Goal: Information Seeking & Learning: Learn about a topic

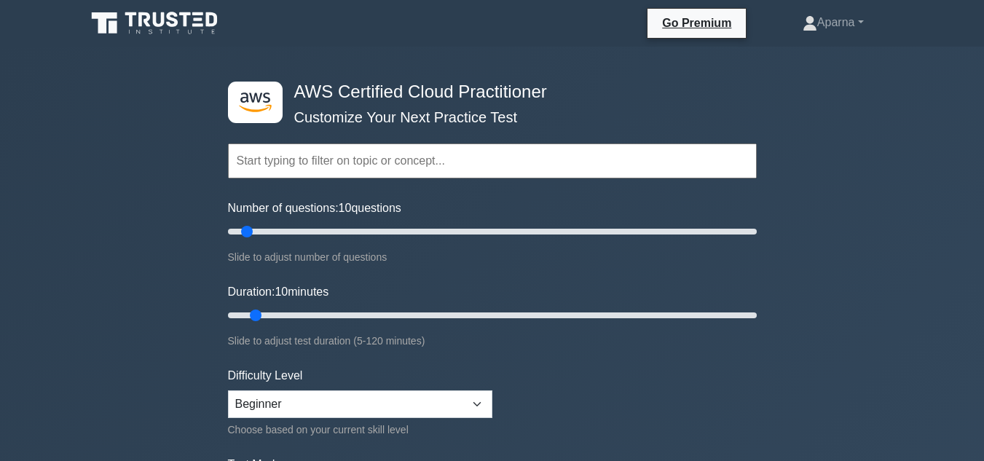
click at [328, 167] on input "text" at bounding box center [492, 160] width 529 height 35
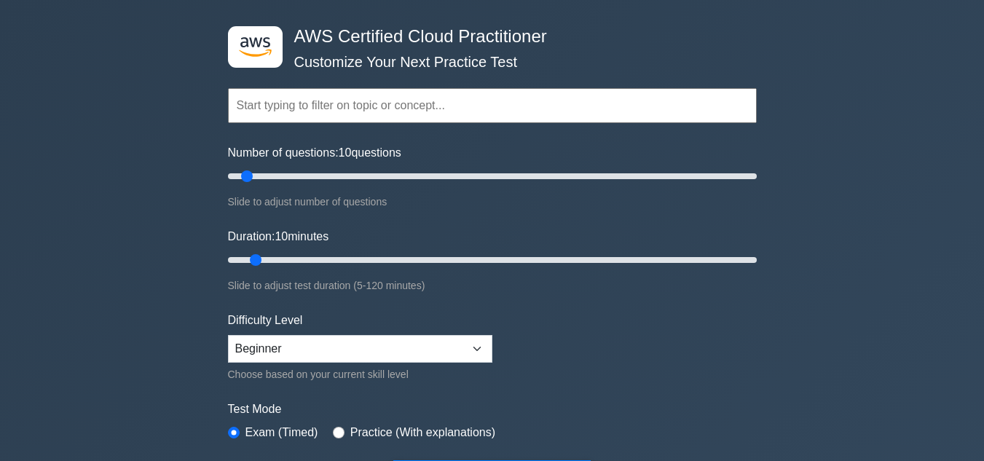
scroll to position [218, 0]
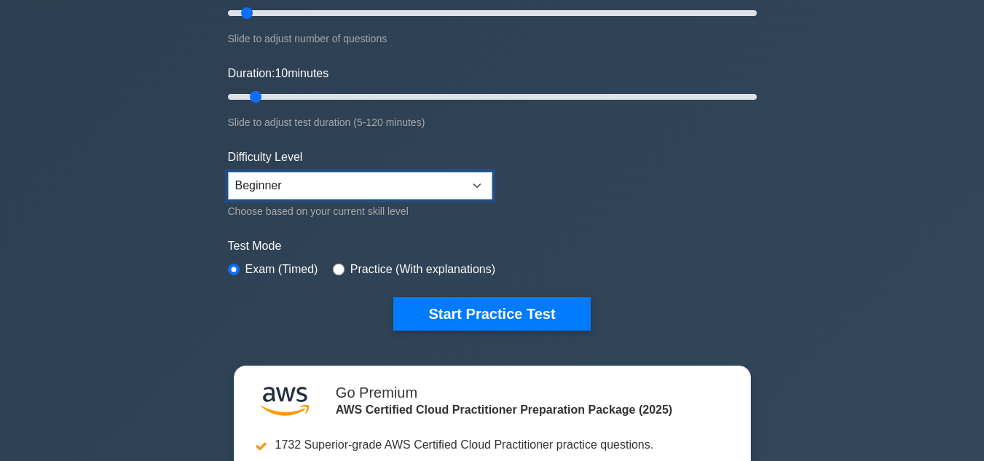
click at [319, 190] on select "Beginner Intermediate Expert" at bounding box center [360, 186] width 264 height 28
click at [228, 172] on select "Beginner Intermediate Expert" at bounding box center [360, 186] width 264 height 28
click at [290, 176] on select "Beginner Intermediate Expert" at bounding box center [360, 186] width 264 height 28
click at [228, 172] on select "Beginner Intermediate Expert" at bounding box center [360, 186] width 264 height 28
click at [280, 184] on select "Beginner Intermediate Expert" at bounding box center [360, 186] width 264 height 28
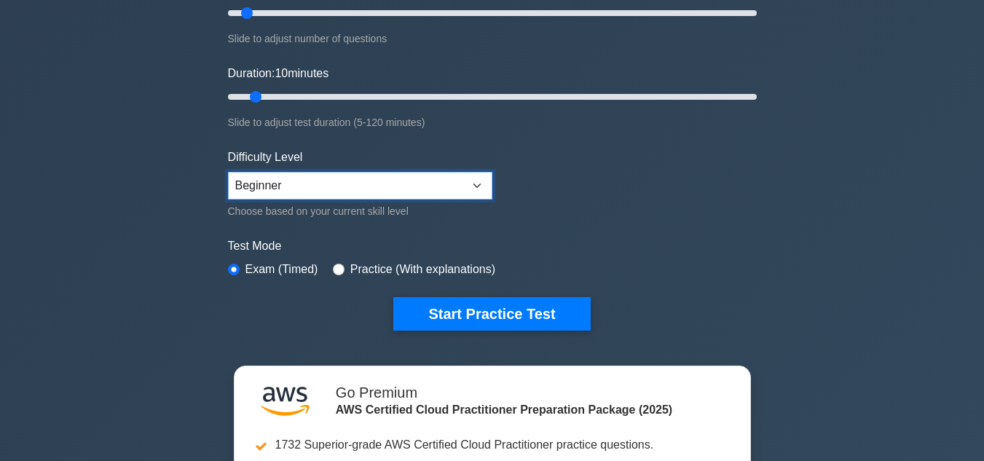
select select "intermediate"
click at [228, 172] on select "Beginner Intermediate Expert" at bounding box center [360, 186] width 264 height 28
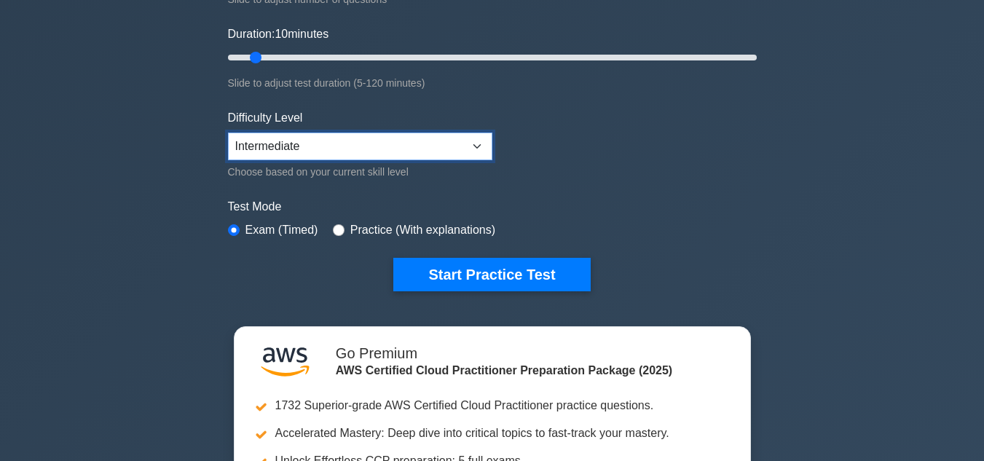
scroll to position [364, 0]
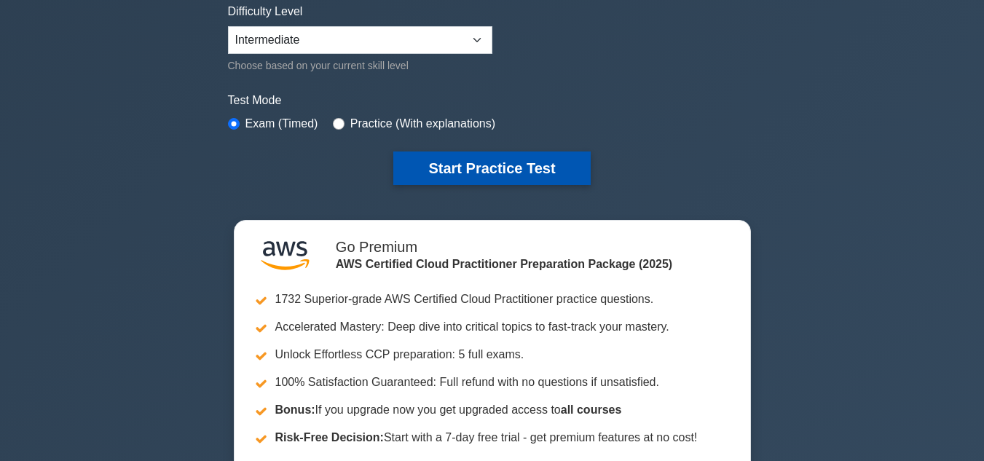
click at [481, 167] on button "Start Practice Test" at bounding box center [491, 167] width 197 height 33
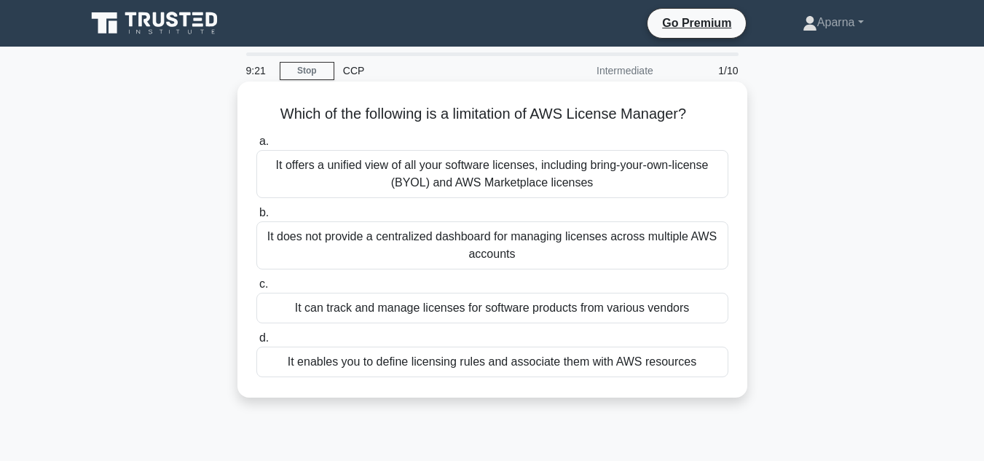
click at [440, 170] on div "It offers a unified view of all your software licenses, including bring-your-ow…" at bounding box center [492, 174] width 472 height 48
click at [256, 146] on input "a. It offers a unified view of all your software licenses, including bring-your…" at bounding box center [256, 141] width 0 height 9
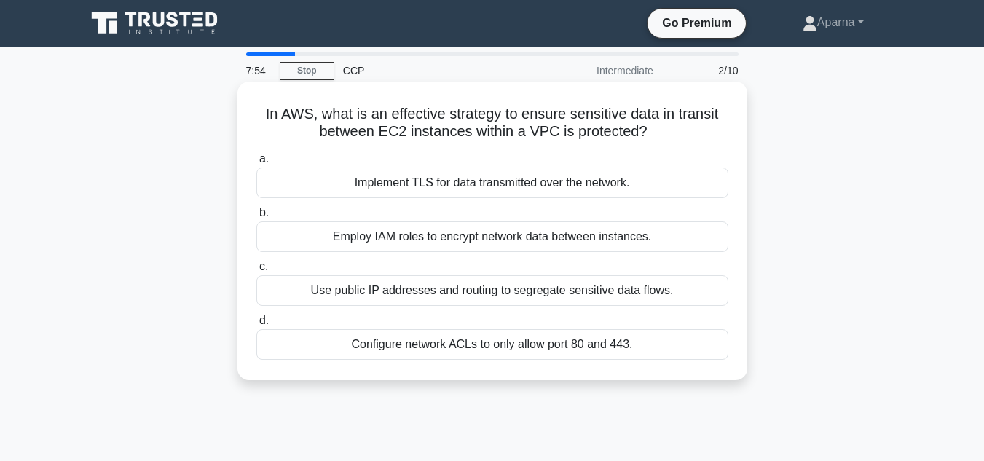
click at [501, 295] on div "Use public IP addresses and routing to segregate sensitive data flows." at bounding box center [492, 290] width 472 height 31
click at [256, 272] on input "c. Use public IP addresses and routing to segregate sensitive data flows." at bounding box center [256, 266] width 0 height 9
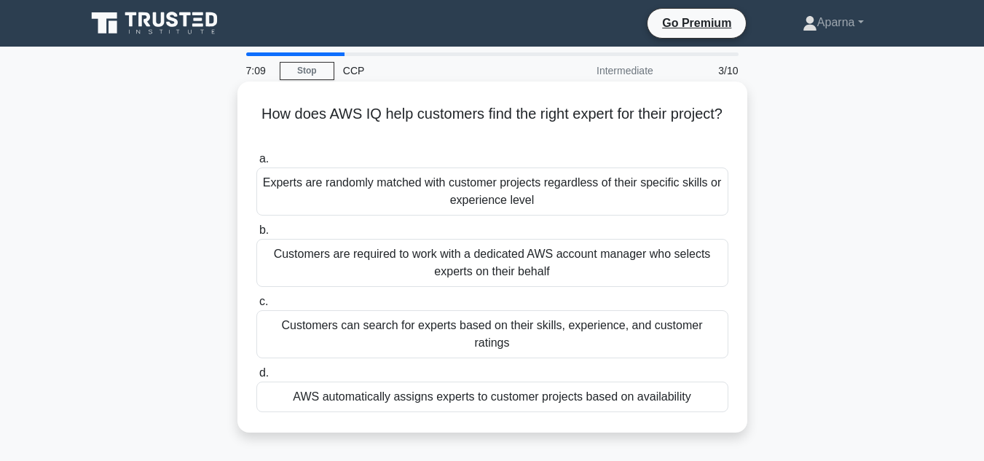
click at [330, 382] on div "AWS automatically assigns experts to customer projects based on availability" at bounding box center [492, 397] width 472 height 31
click at [256, 378] on input "d. AWS automatically assigns experts to customer projects based on availability" at bounding box center [256, 372] width 0 height 9
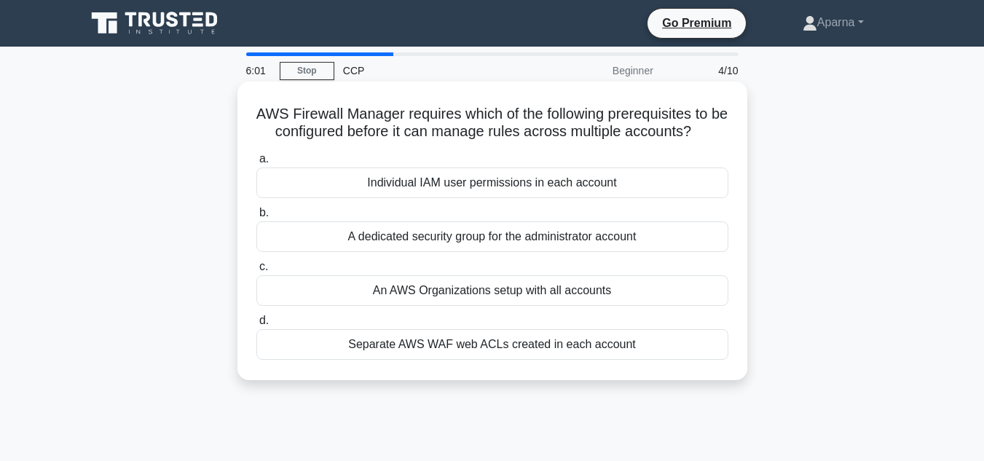
click at [447, 342] on div "Separate AWS WAF web ACLs created in each account" at bounding box center [492, 344] width 472 height 31
click at [256, 326] on input "d. Separate AWS WAF web ACLs created in each account" at bounding box center [256, 320] width 0 height 9
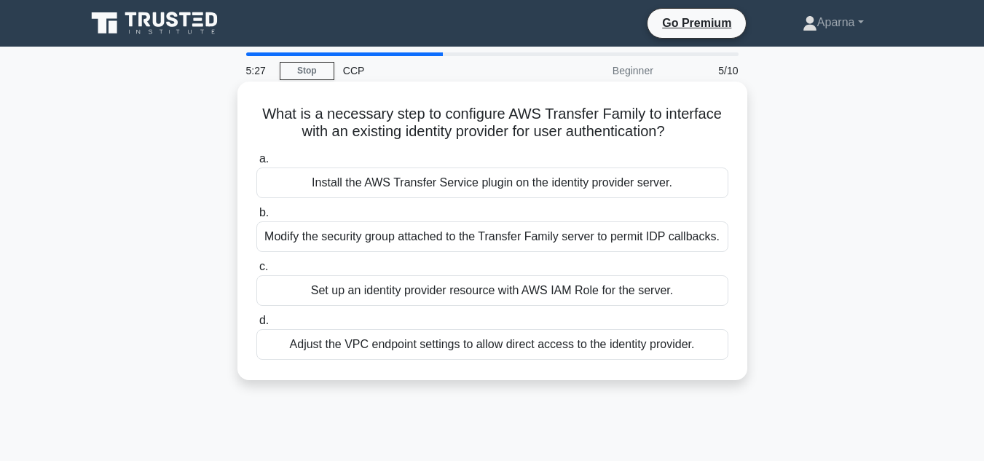
click at [371, 237] on div "Modify the security group attached to the Transfer Family server to permit IDP …" at bounding box center [492, 236] width 472 height 31
click at [256, 218] on input "b. Modify the security group attached to the Transfer Family server to permit I…" at bounding box center [256, 212] width 0 height 9
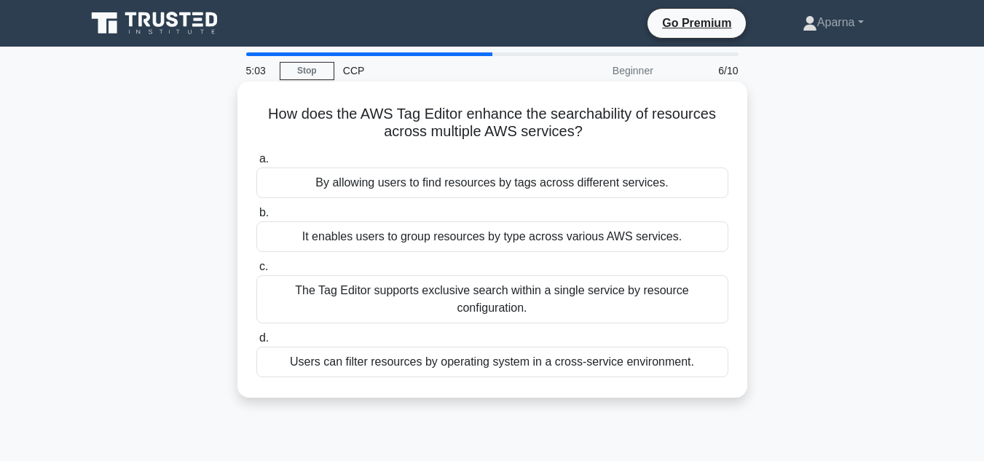
click at [511, 292] on div "The Tag Editor supports exclusive search within a single service by resource co…" at bounding box center [492, 299] width 472 height 48
click at [256, 272] on input "c. The Tag Editor supports exclusive search within a single service by resource…" at bounding box center [256, 266] width 0 height 9
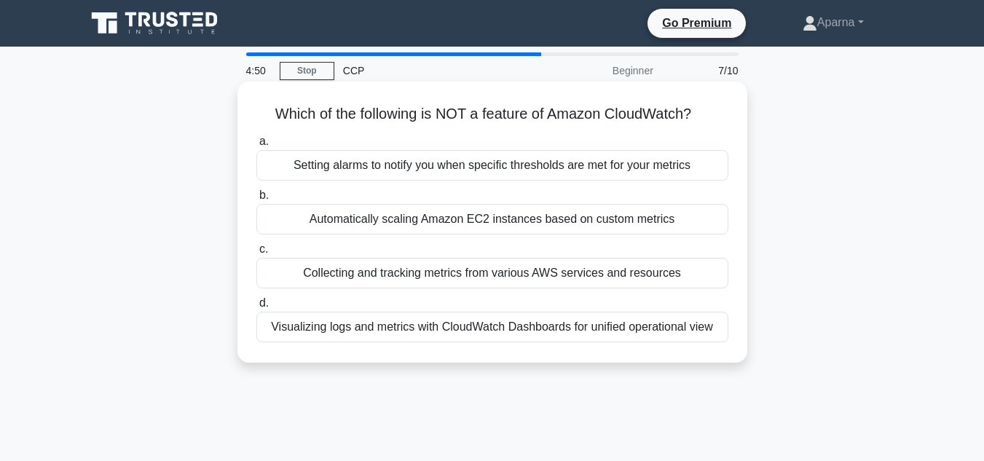
click at [447, 219] on div "Automatically scaling Amazon EC2 instances based on custom metrics" at bounding box center [492, 219] width 472 height 31
click at [256, 200] on input "b. Automatically scaling Amazon EC2 instances based on custom metrics" at bounding box center [256, 195] width 0 height 9
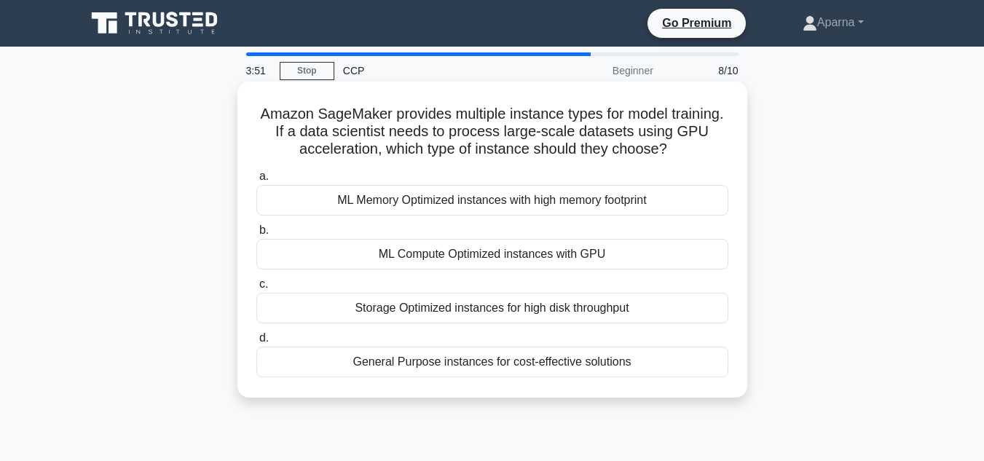
click at [373, 317] on div "Storage Optimized instances for high disk throughput" at bounding box center [492, 308] width 472 height 31
click at [256, 289] on input "c. Storage Optimized instances for high disk throughput" at bounding box center [256, 284] width 0 height 9
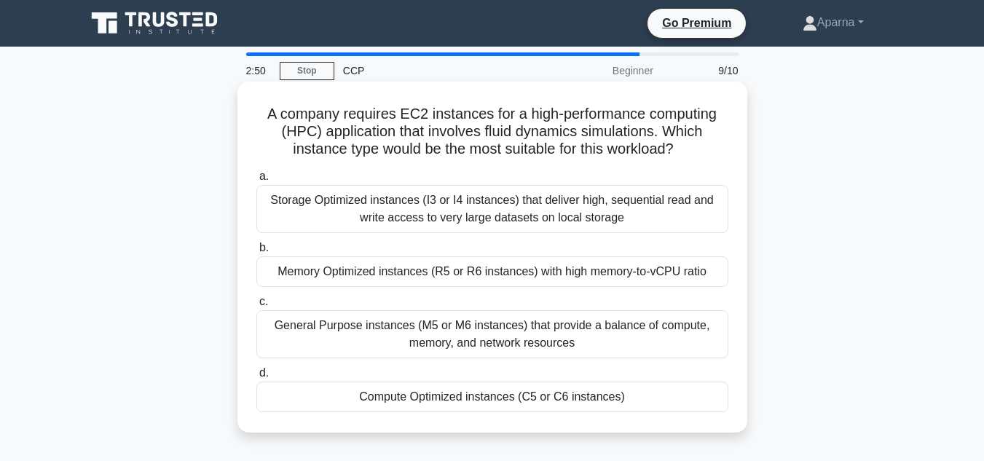
click at [527, 327] on div "General Purpose instances (M5 or M6 instances) that provide a balance of comput…" at bounding box center [492, 334] width 472 height 48
click at [256, 307] on input "c. General Purpose instances (M5 or M6 instances) that provide a balance of com…" at bounding box center [256, 301] width 0 height 9
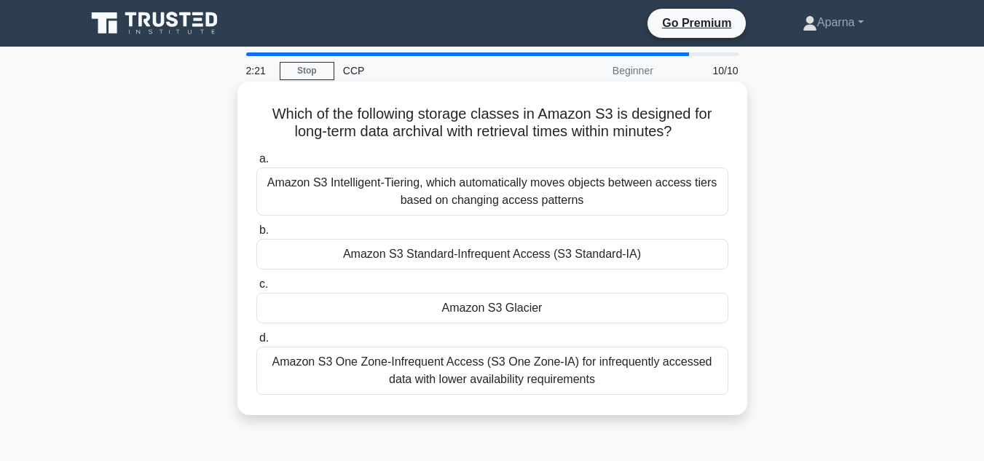
click at [451, 311] on div "Amazon S3 Glacier" at bounding box center [492, 308] width 472 height 31
click at [256, 289] on input "c. Amazon S3 Glacier" at bounding box center [256, 284] width 0 height 9
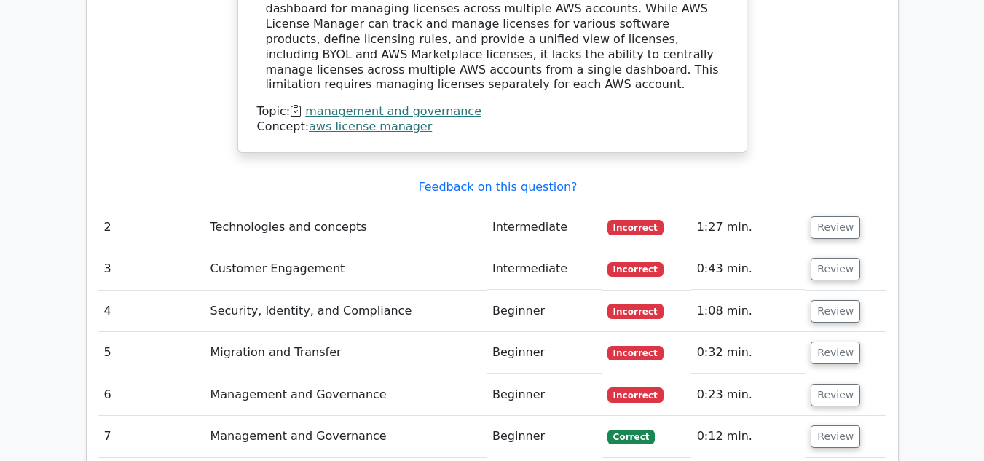
scroll to position [1675, 0]
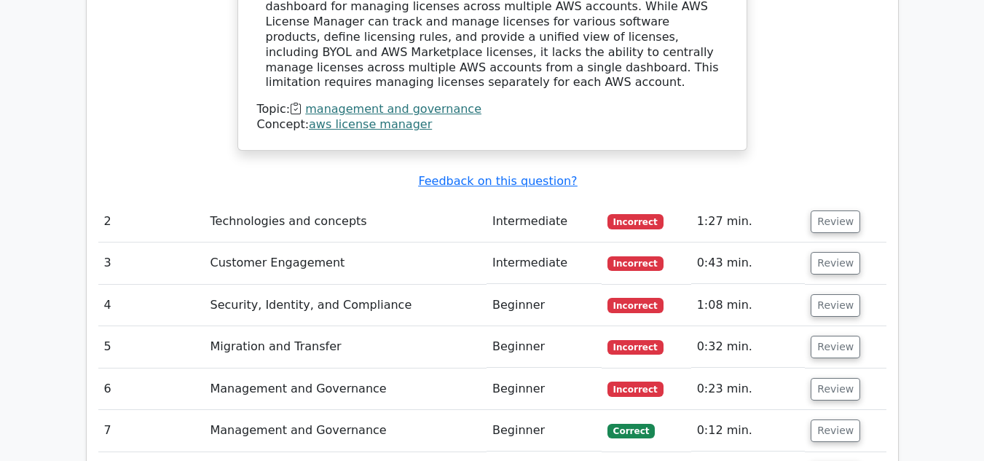
click at [393, 201] on td "Technologies and concepts" at bounding box center [346, 222] width 282 height 42
click at [810, 210] on button "Review" at bounding box center [835, 221] width 50 height 23
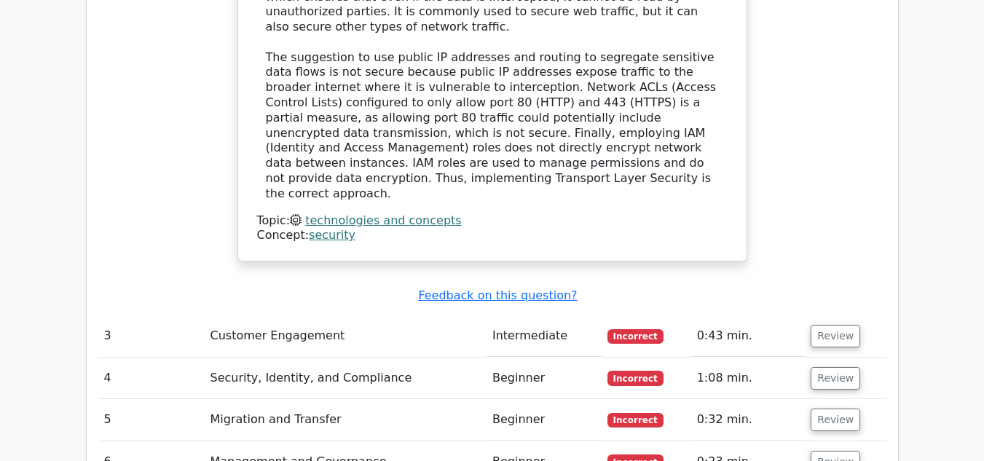
scroll to position [2330, 0]
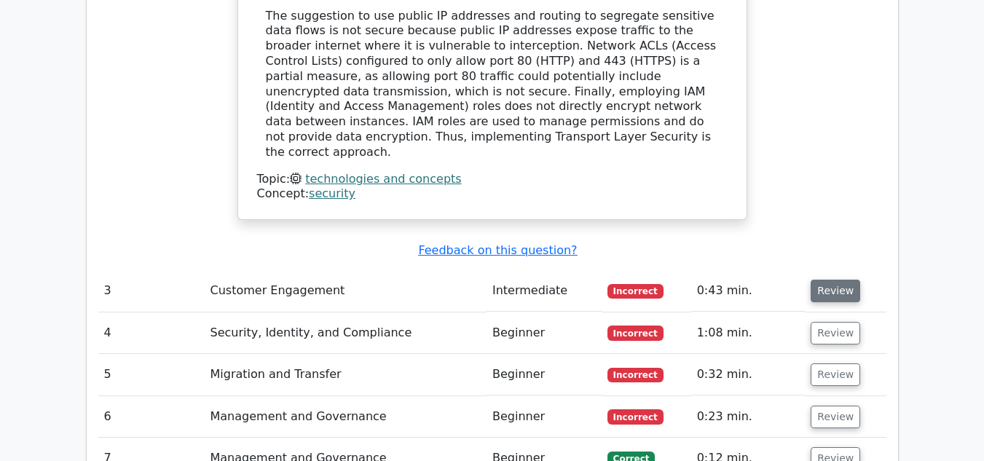
click at [820, 280] on button "Review" at bounding box center [835, 291] width 50 height 23
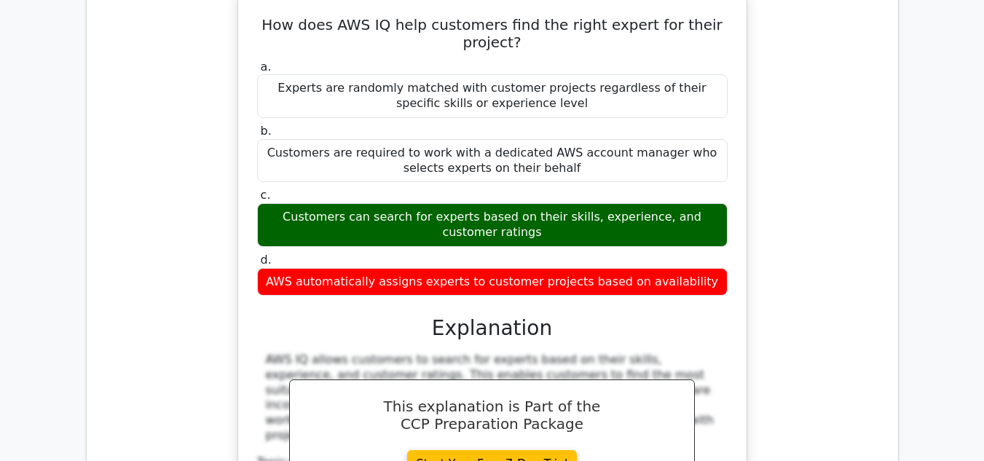
scroll to position [2767, 0]
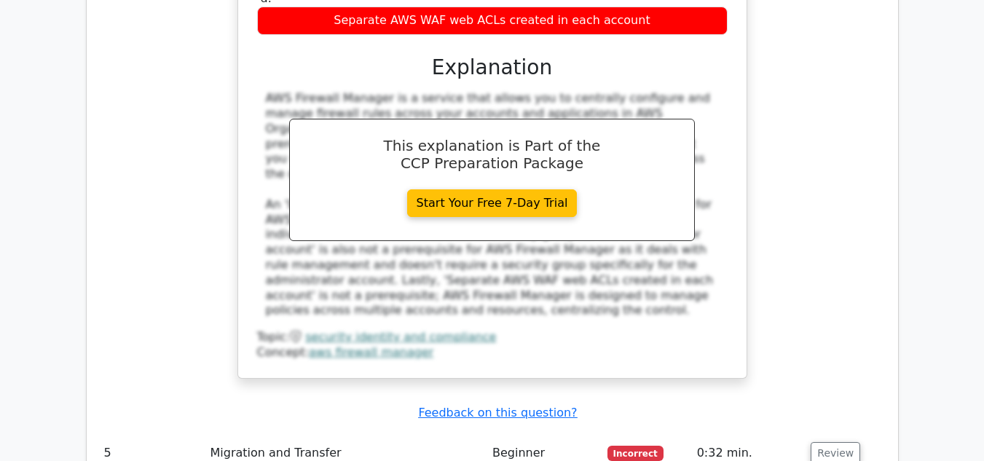
scroll to position [3568, 0]
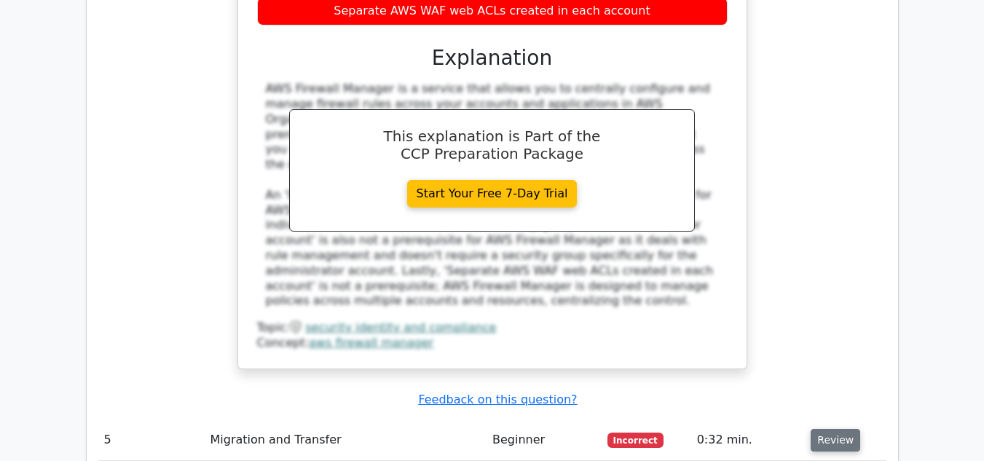
click at [810, 429] on button "Review" at bounding box center [835, 440] width 50 height 23
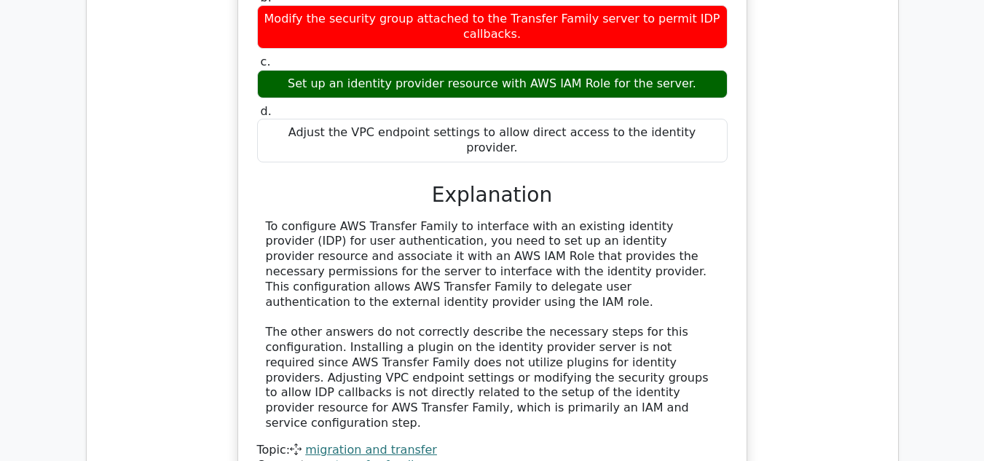
scroll to position [4369, 0]
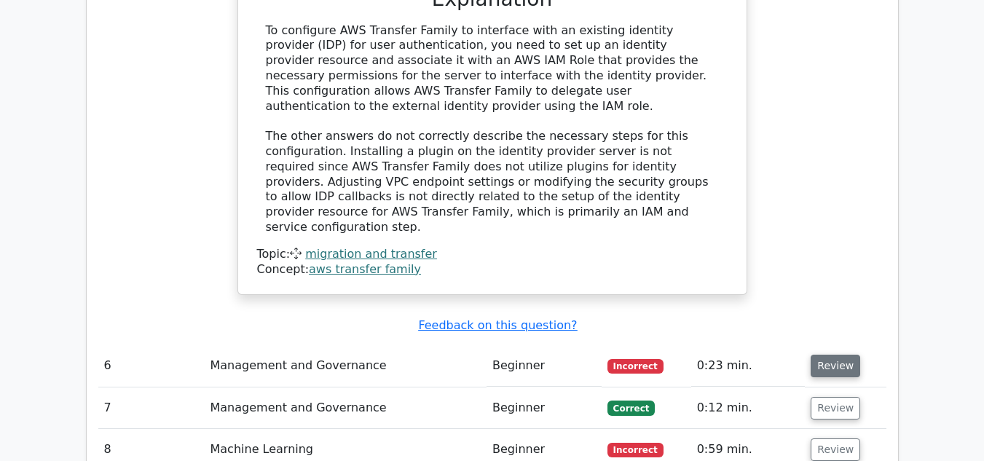
click at [819, 355] on button "Review" at bounding box center [835, 366] width 50 height 23
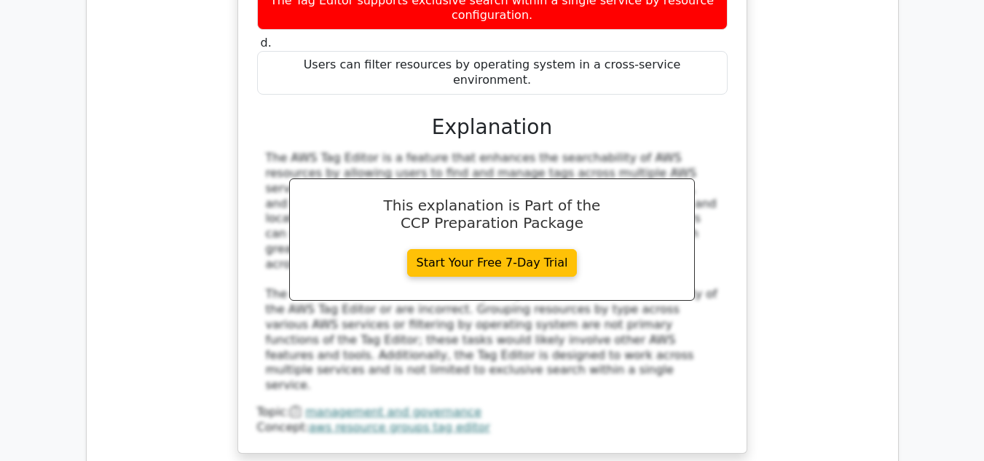
scroll to position [4952, 0]
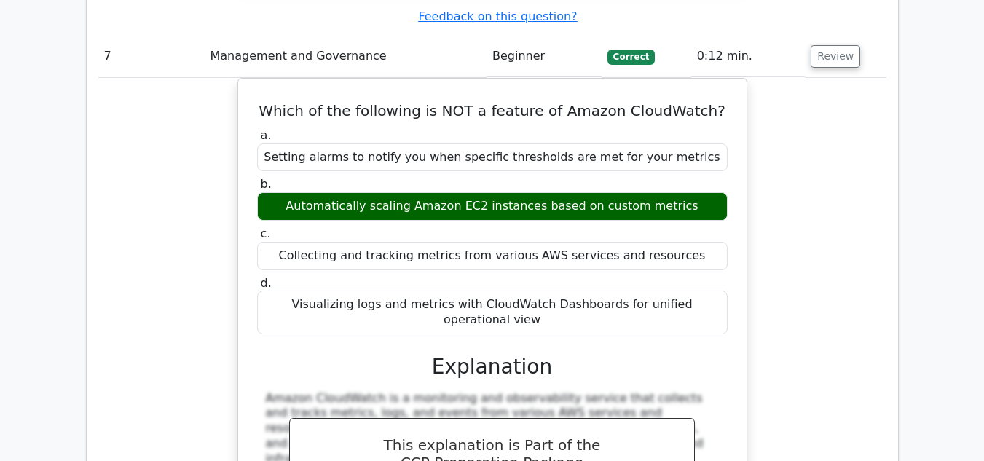
scroll to position [5607, 0]
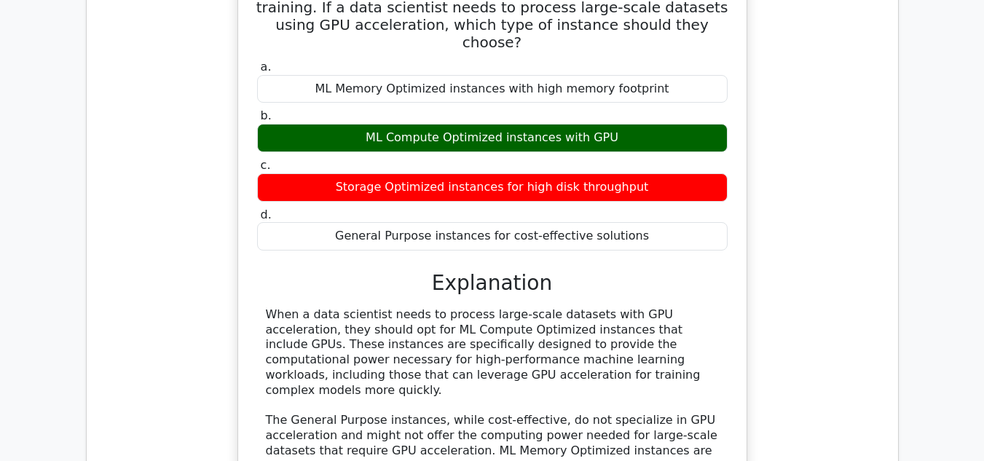
scroll to position [6263, 0]
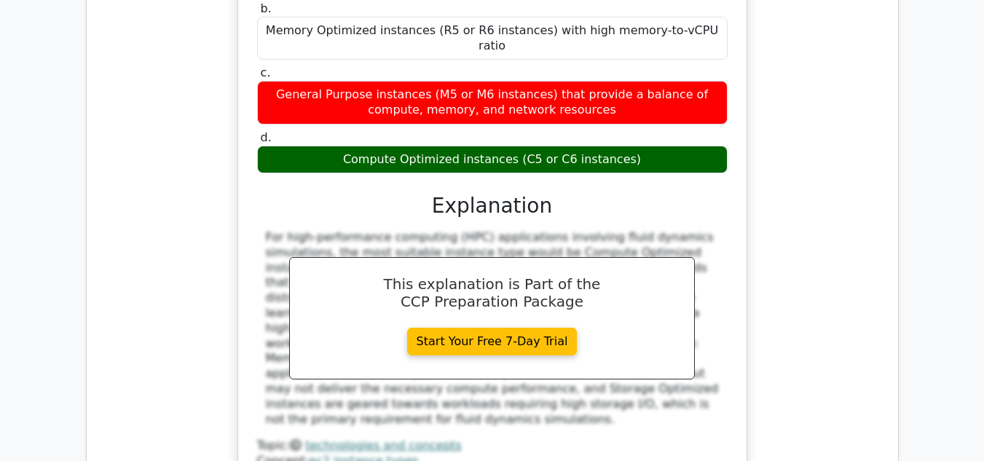
scroll to position [7136, 0]
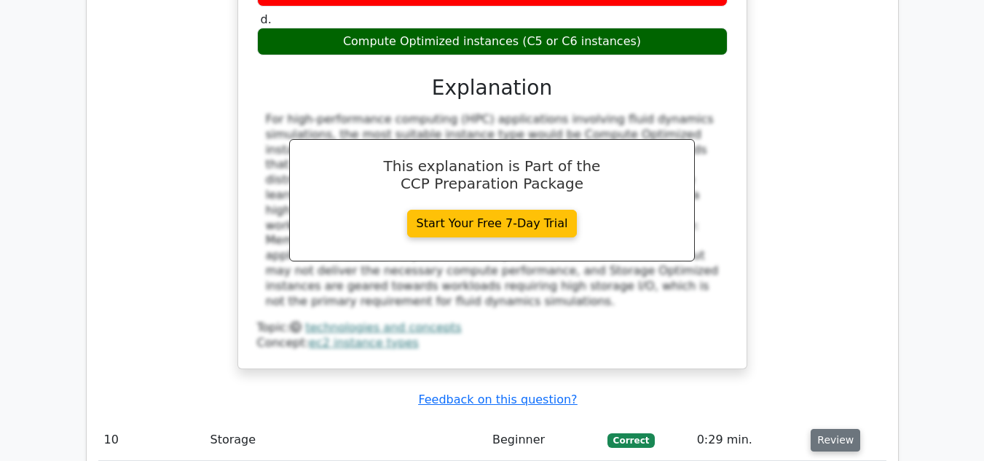
click at [835, 429] on button "Review" at bounding box center [835, 440] width 50 height 23
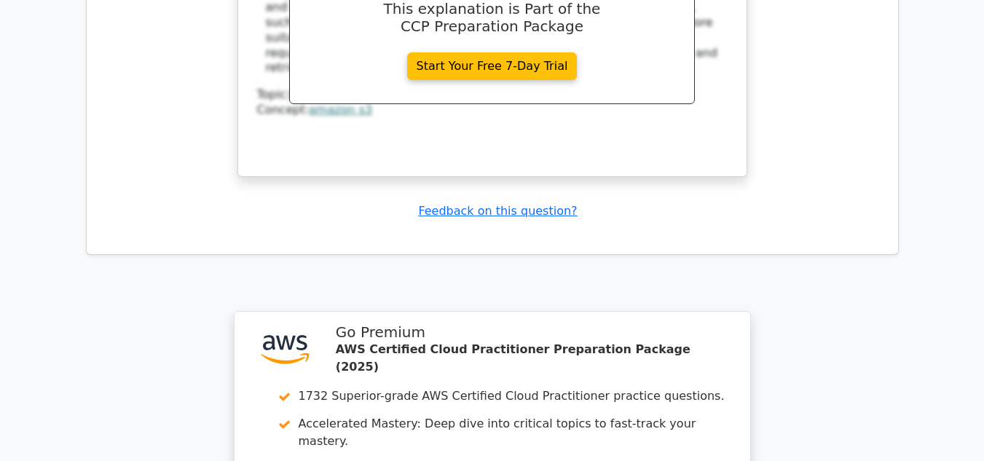
scroll to position [8010, 0]
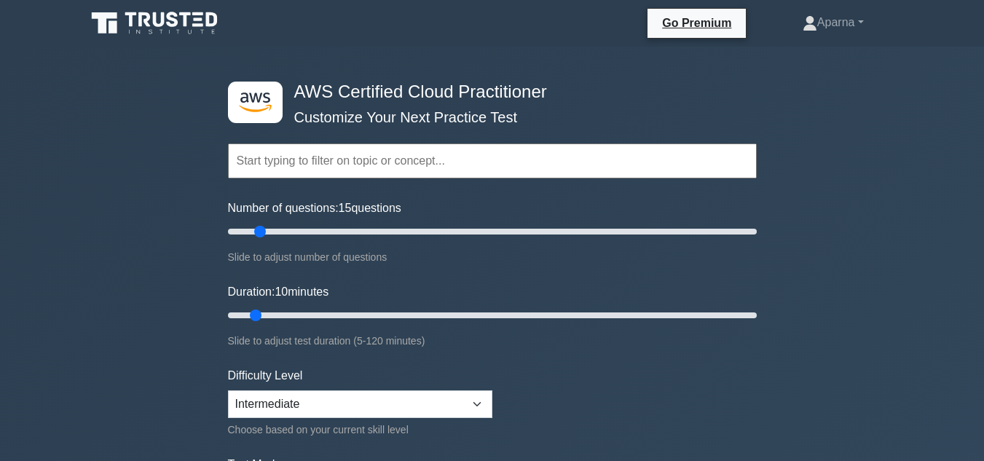
type input "10"
drag, startPoint x: 246, startPoint y: 226, endPoint x: 253, endPoint y: 245, distance: 19.3
click at [253, 240] on input "Number of questions: 10 questions" at bounding box center [492, 231] width 529 height 17
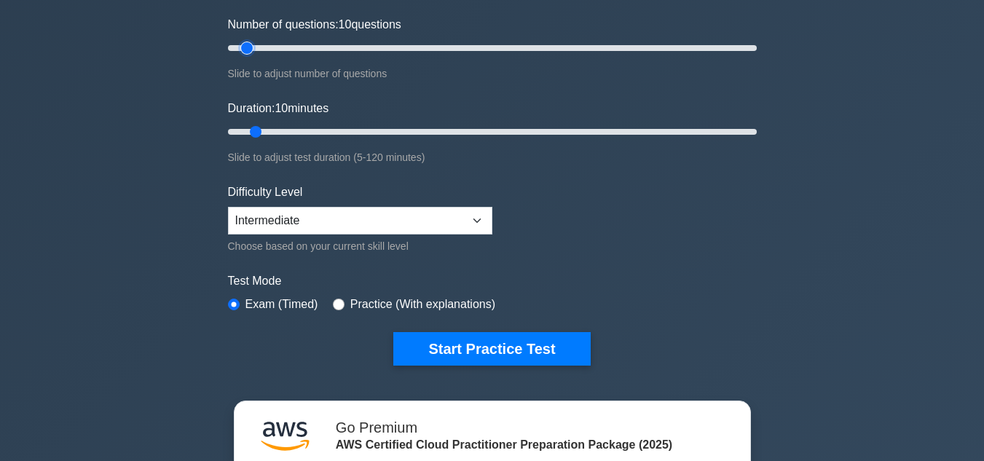
scroll to position [218, 0]
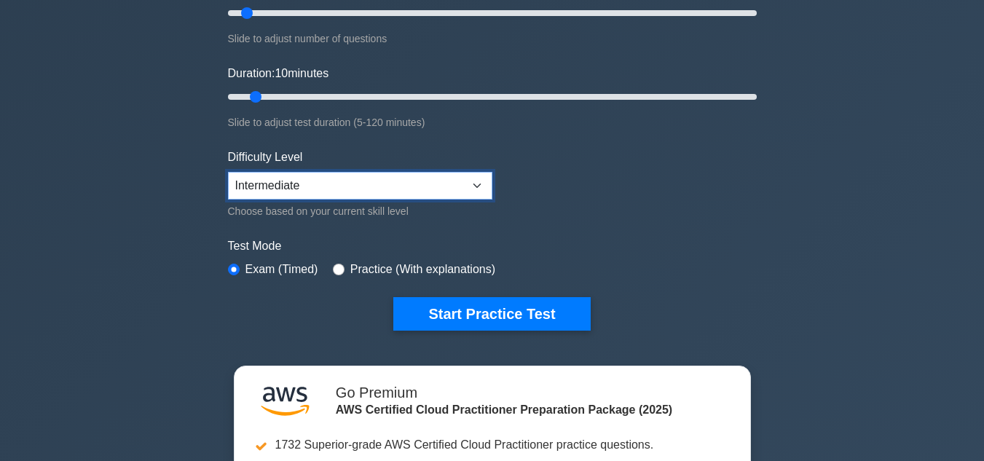
click at [339, 184] on select "Beginner Intermediate Expert" at bounding box center [360, 186] width 264 height 28
select select "beginner"
click at [228, 172] on select "Beginner Intermediate Expert" at bounding box center [360, 186] width 264 height 28
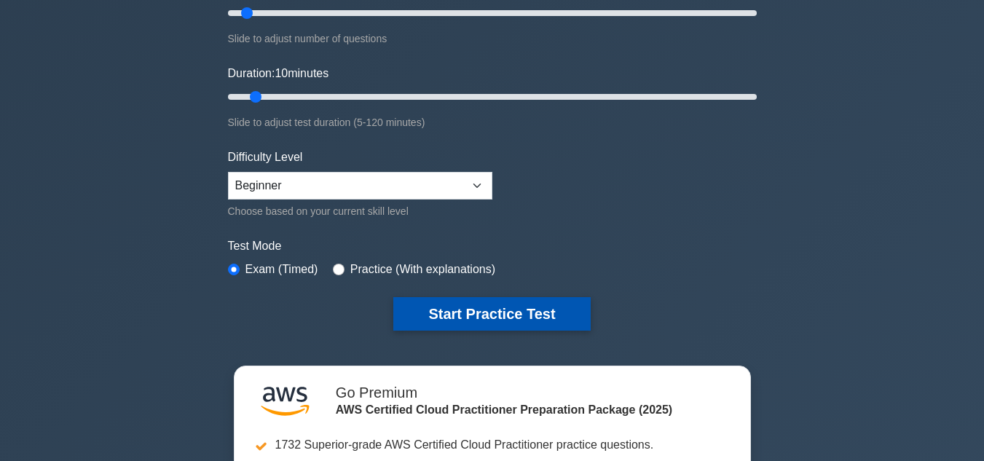
click at [503, 311] on button "Start Practice Test" at bounding box center [491, 313] width 197 height 33
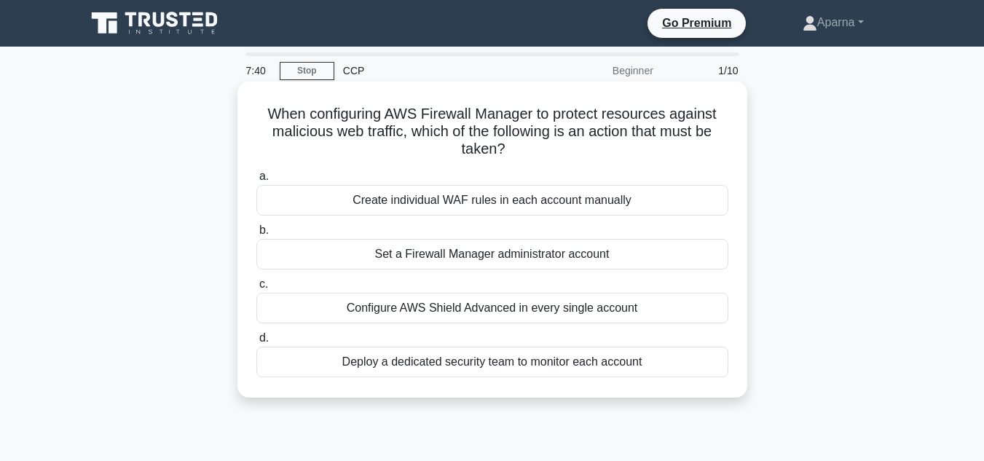
click at [497, 252] on div "Set a Firewall Manager administrator account" at bounding box center [492, 254] width 472 height 31
click at [256, 235] on input "b. Set a Firewall Manager administrator account" at bounding box center [256, 230] width 0 height 9
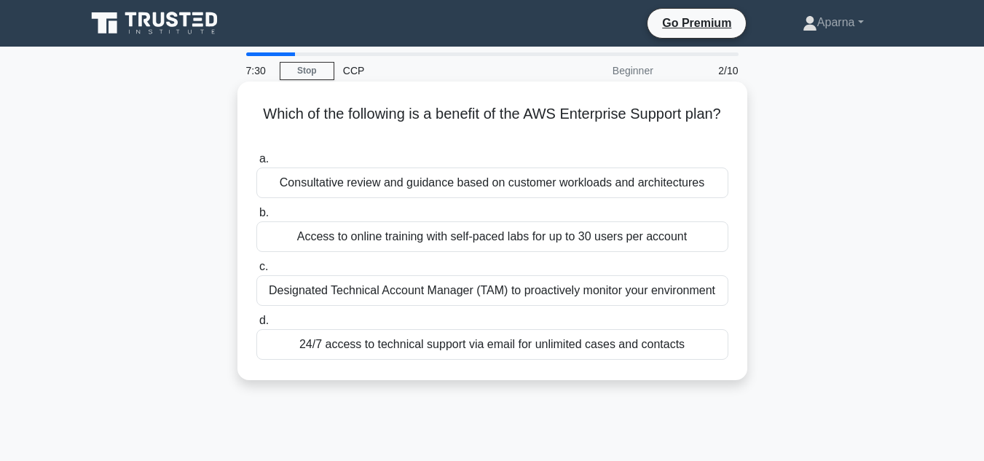
click at [438, 289] on div "Designated Technical Account Manager (TAM) to proactively monitor your environm…" at bounding box center [492, 290] width 472 height 31
click at [256, 272] on input "c. Designated Technical Account Manager (TAM) to proactively monitor your envir…" at bounding box center [256, 266] width 0 height 9
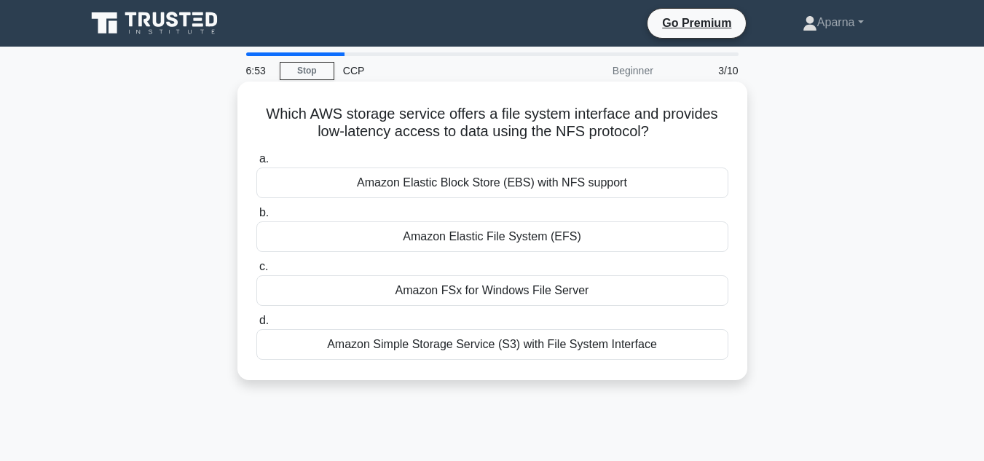
click at [521, 242] on div "Amazon Elastic File System (EFS)" at bounding box center [492, 236] width 472 height 31
click at [256, 218] on input "b. Amazon Elastic File System (EFS)" at bounding box center [256, 212] width 0 height 9
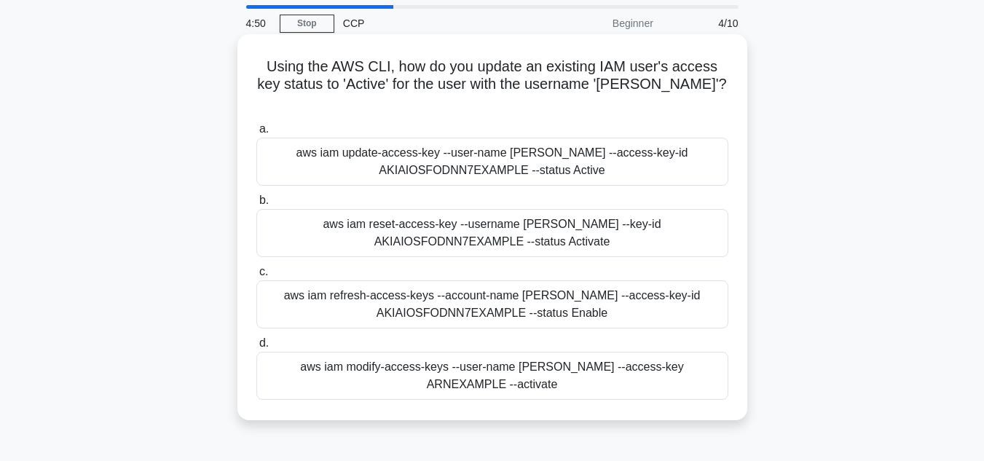
scroll to position [146, 0]
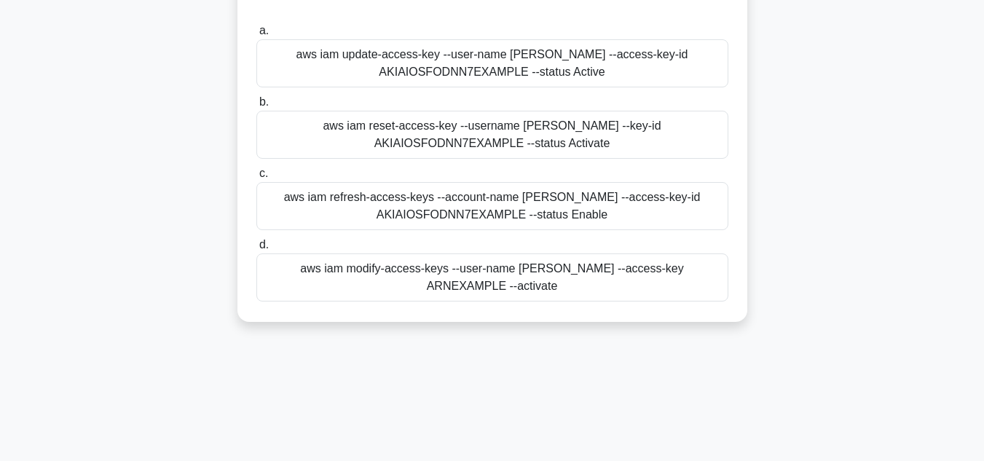
click at [506, 254] on div "aws iam modify-access-keys --user-name [PERSON_NAME] --access-key ARNEXAMPLE --…" at bounding box center [492, 277] width 472 height 48
click at [256, 250] on input "d. aws iam modify-access-keys --user-name [PERSON_NAME] --access-key ARNEXAMPLE…" at bounding box center [256, 244] width 0 height 9
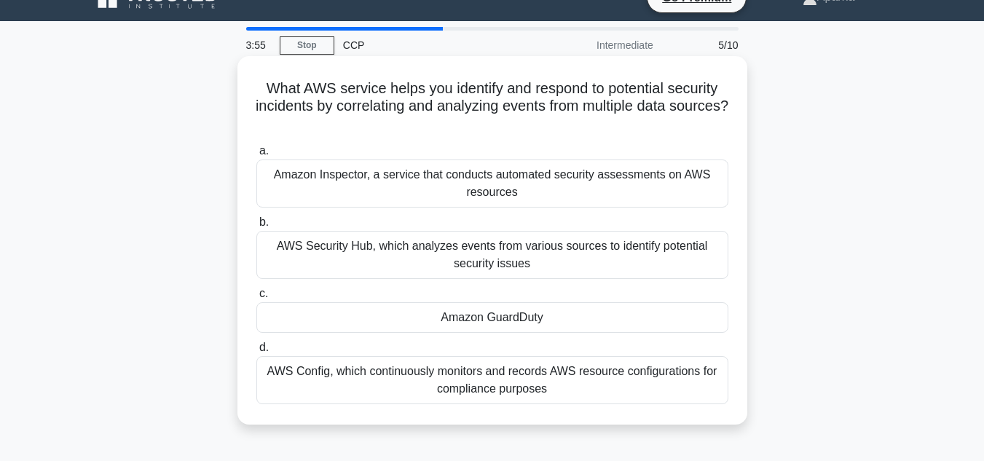
scroll to position [0, 0]
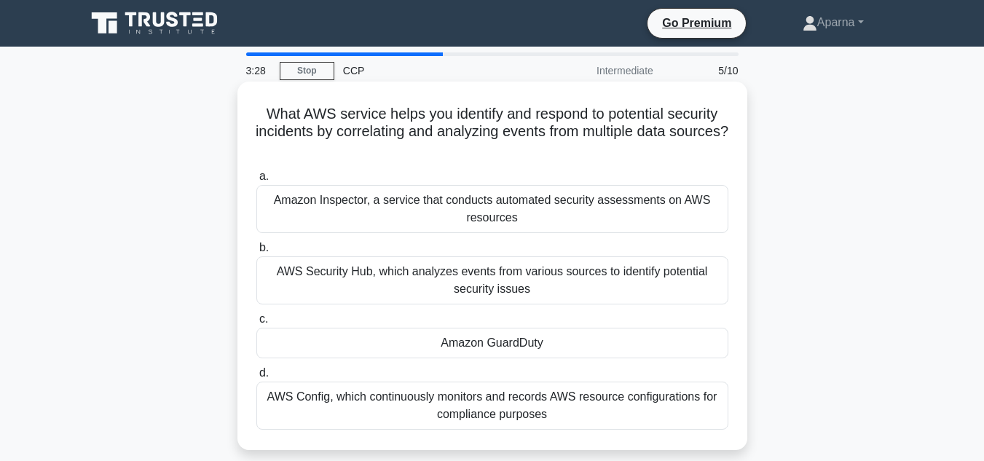
click at [430, 275] on div "AWS Security Hub, which analyzes events from various sources to identify potent…" at bounding box center [492, 280] width 472 height 48
click at [256, 253] on input "b. AWS Security Hub, which analyzes events from various sources to identify pot…" at bounding box center [256, 247] width 0 height 9
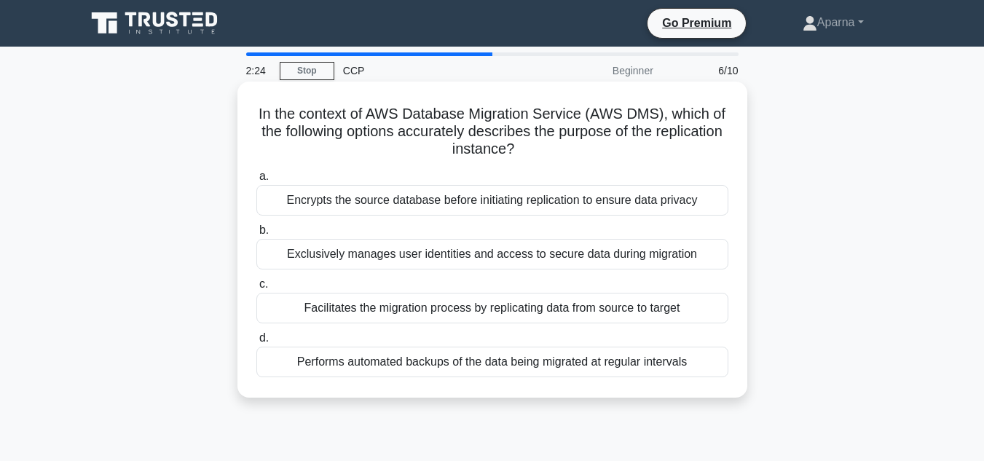
click at [468, 253] on div "Exclusively manages user identities and access to secure data during migration" at bounding box center [492, 254] width 472 height 31
click at [256, 235] on input "b. Exclusively manages user identities and access to secure data during migrati…" at bounding box center [256, 230] width 0 height 9
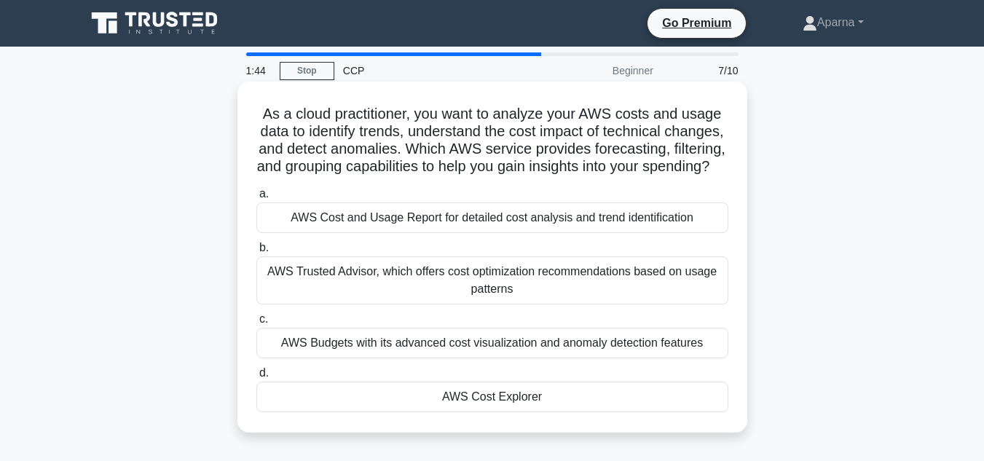
click at [464, 233] on div "AWS Cost and Usage Report for detailed cost analysis and trend identification" at bounding box center [492, 217] width 472 height 31
click at [256, 199] on input "a. AWS Cost and Usage Report for detailed cost analysis and trend identification" at bounding box center [256, 193] width 0 height 9
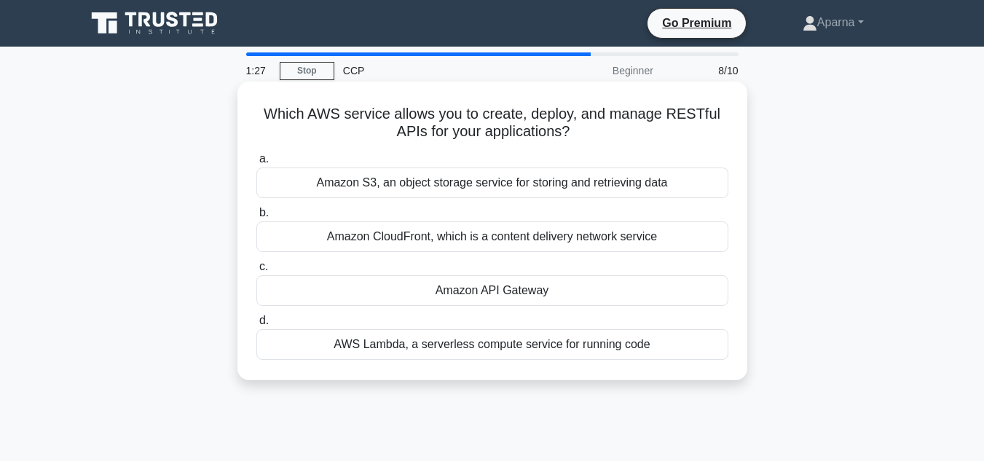
click at [468, 296] on div "Amazon API Gateway" at bounding box center [492, 290] width 472 height 31
click at [256, 272] on input "c. Amazon API Gateway" at bounding box center [256, 266] width 0 height 9
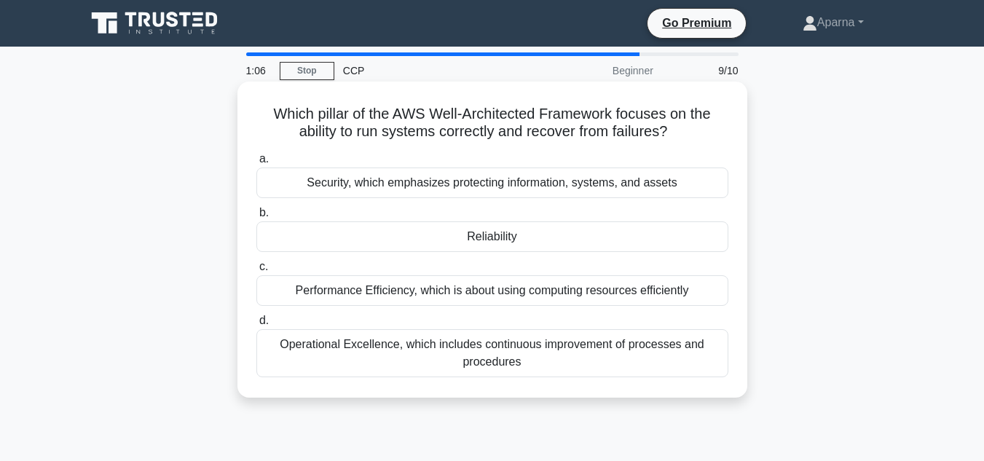
click at [497, 237] on div "Reliability" at bounding box center [492, 236] width 472 height 31
click at [256, 218] on input "b. Reliability" at bounding box center [256, 212] width 0 height 9
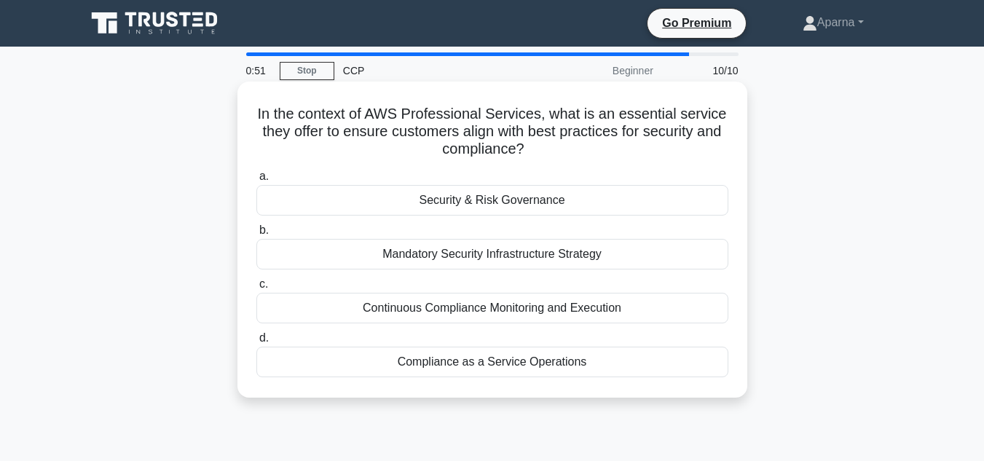
click at [499, 198] on div "Security & Risk Governance" at bounding box center [492, 200] width 472 height 31
click at [256, 181] on input "a. Security & Risk Governance" at bounding box center [256, 176] width 0 height 9
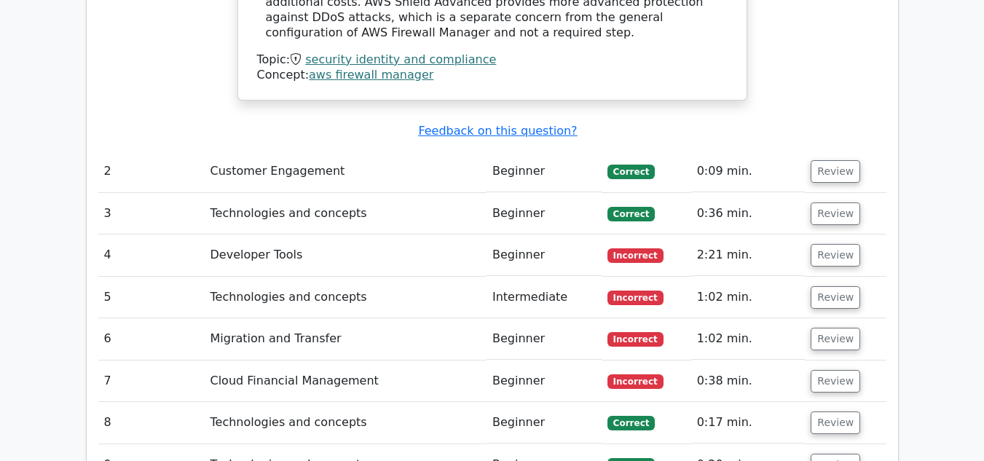
scroll to position [1966, 0]
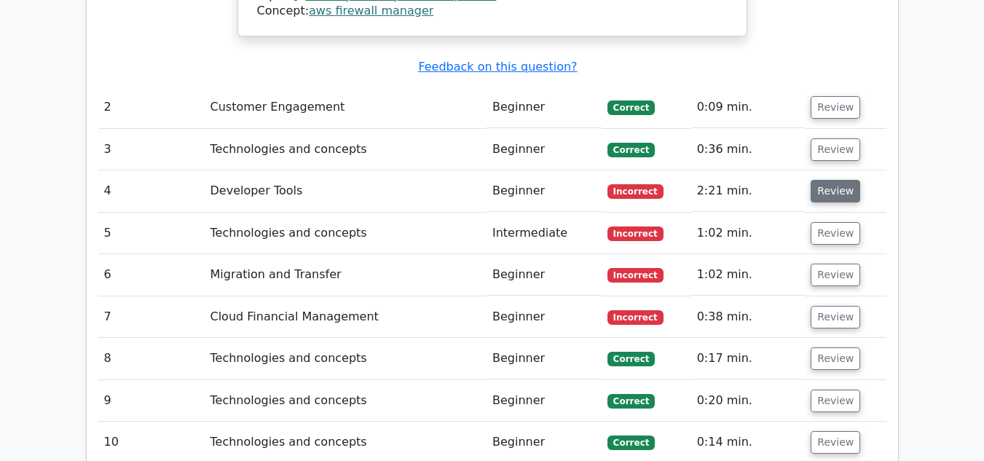
click at [835, 180] on button "Review" at bounding box center [835, 191] width 50 height 23
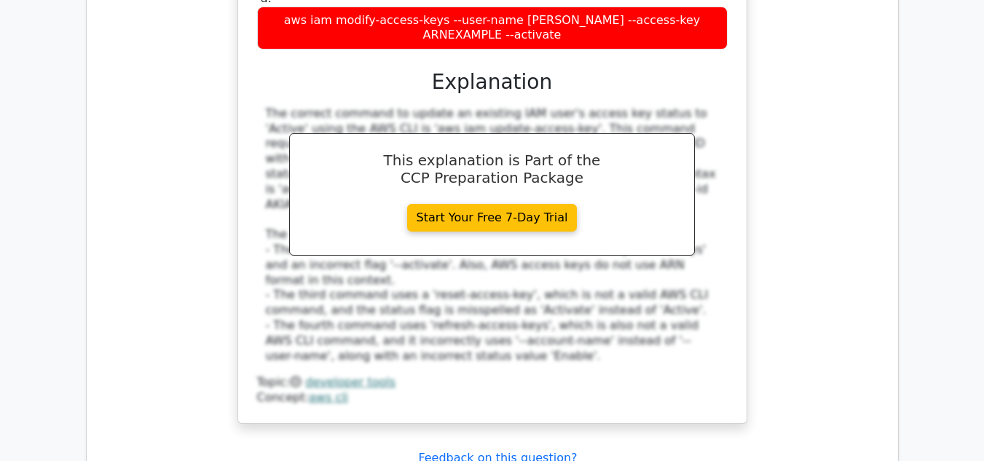
scroll to position [2622, 0]
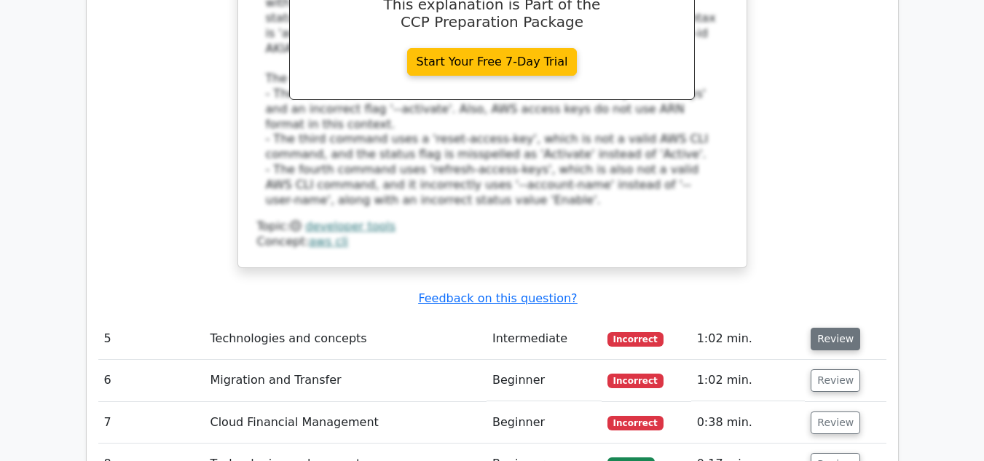
click at [810, 328] on button "Review" at bounding box center [835, 339] width 50 height 23
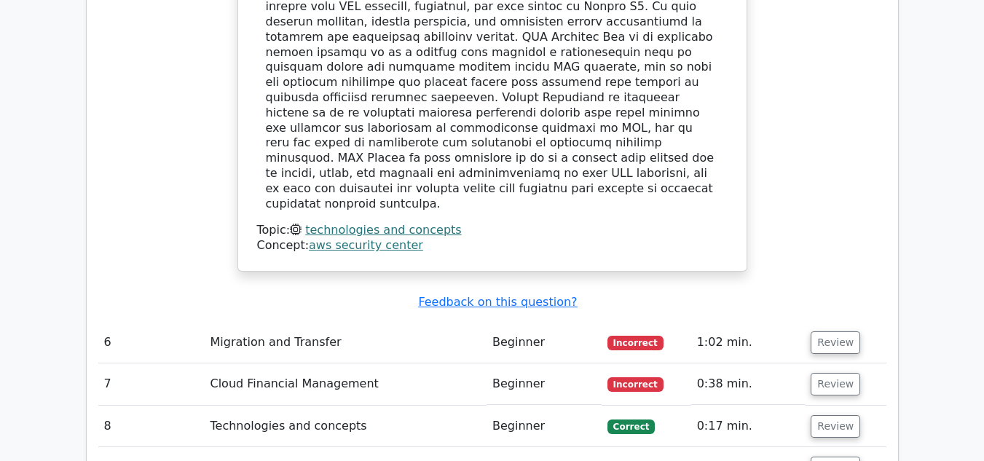
scroll to position [3423, 0]
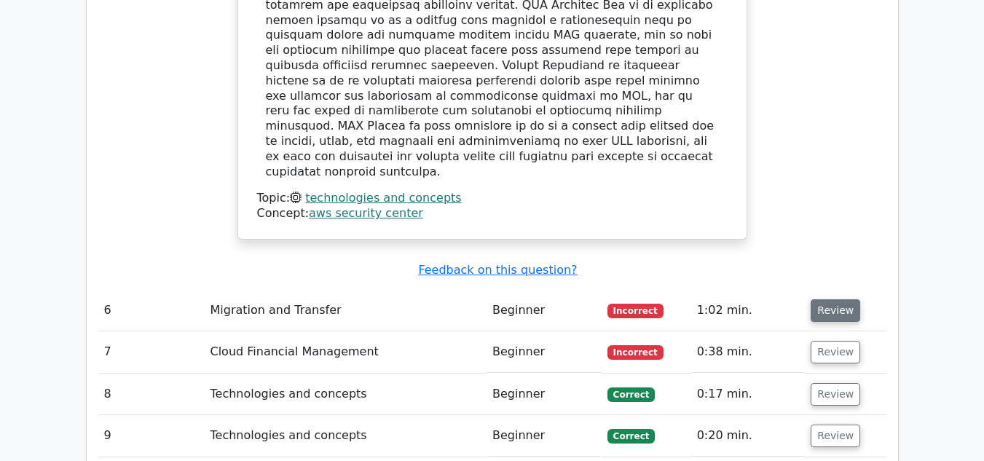
click at [816, 299] on button "Review" at bounding box center [835, 310] width 50 height 23
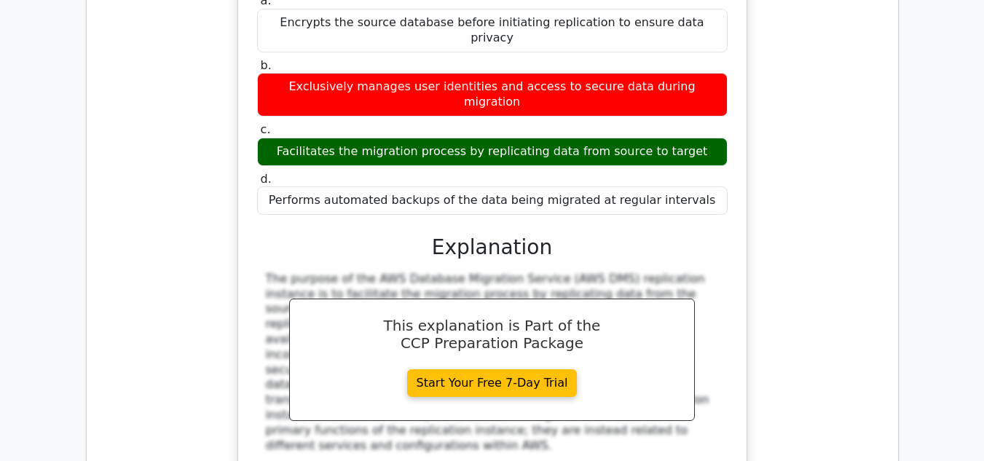
scroll to position [3932, 0]
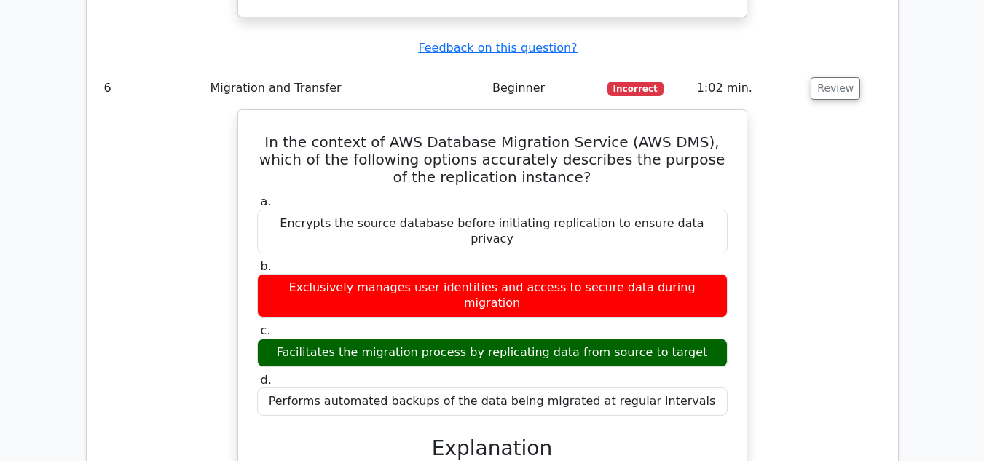
scroll to position [3641, 0]
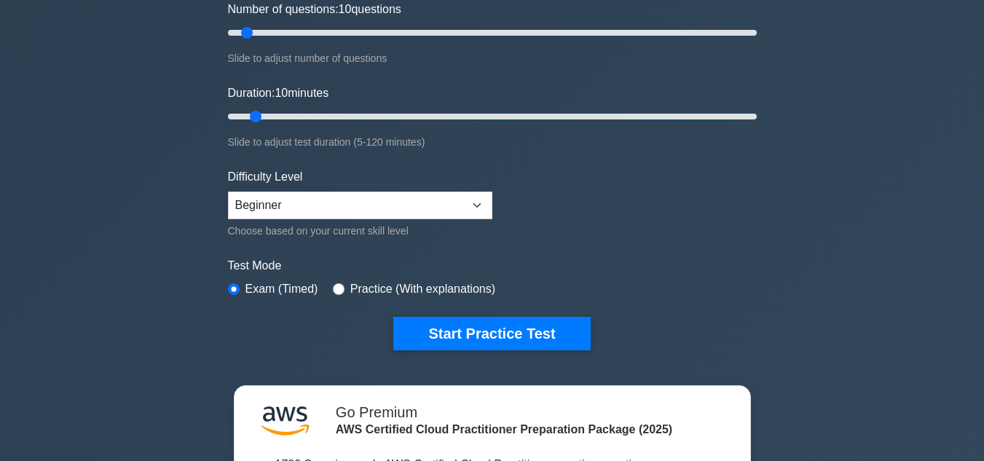
scroll to position [218, 0]
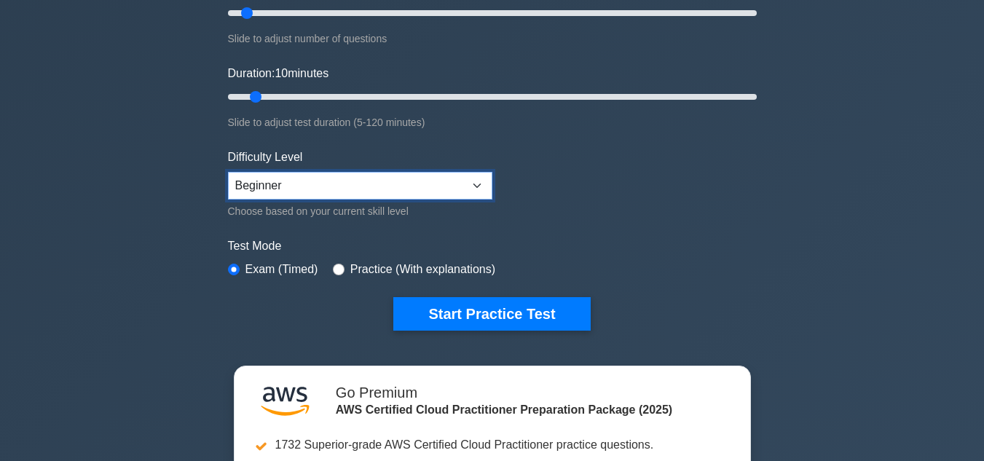
click at [320, 184] on select "Beginner Intermediate Expert" at bounding box center [360, 186] width 264 height 28
select select "expert"
click at [228, 172] on select "Beginner Intermediate Expert" at bounding box center [360, 186] width 264 height 28
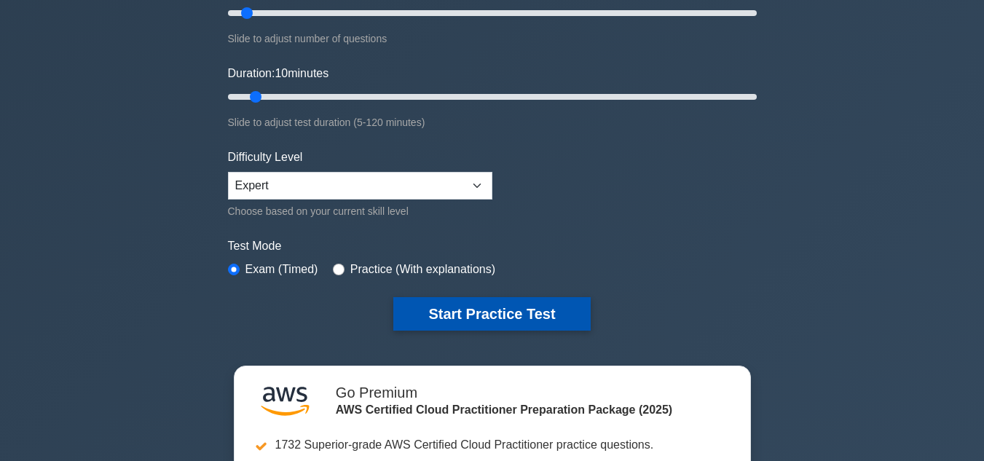
click at [452, 323] on button "Start Practice Test" at bounding box center [491, 313] width 197 height 33
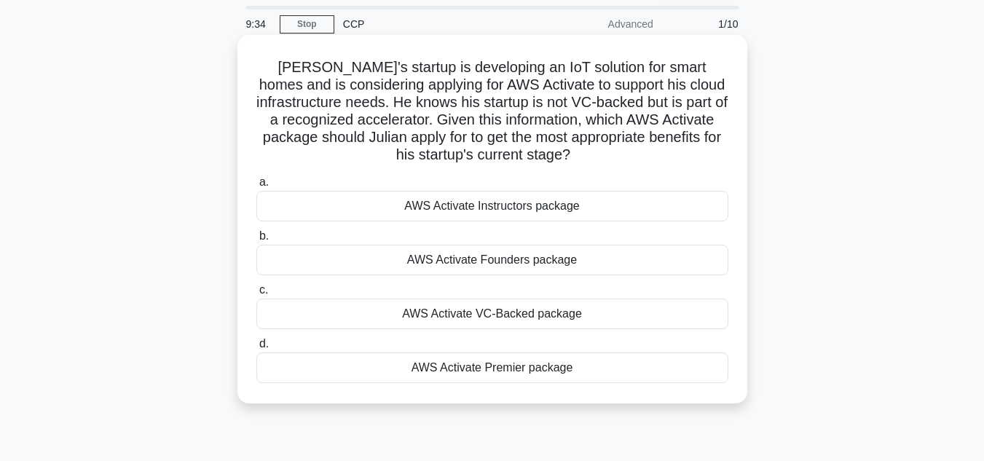
scroll to position [73, 0]
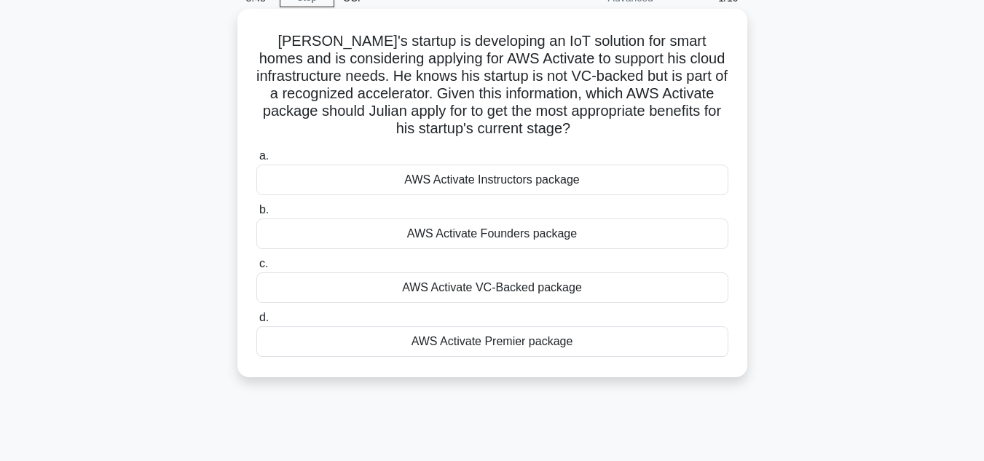
click at [492, 343] on div "AWS Activate Premier package" at bounding box center [492, 341] width 472 height 31
click at [256, 323] on input "d. AWS Activate Premier package" at bounding box center [256, 317] width 0 height 9
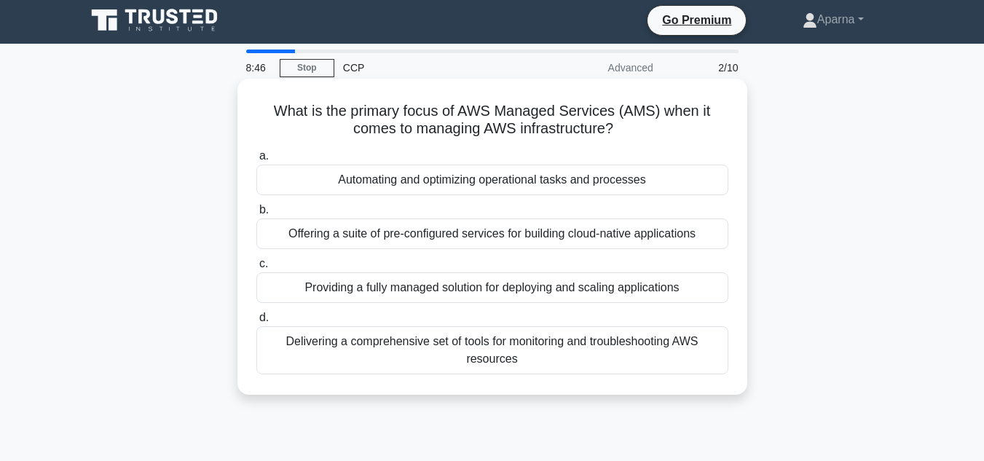
scroll to position [0, 0]
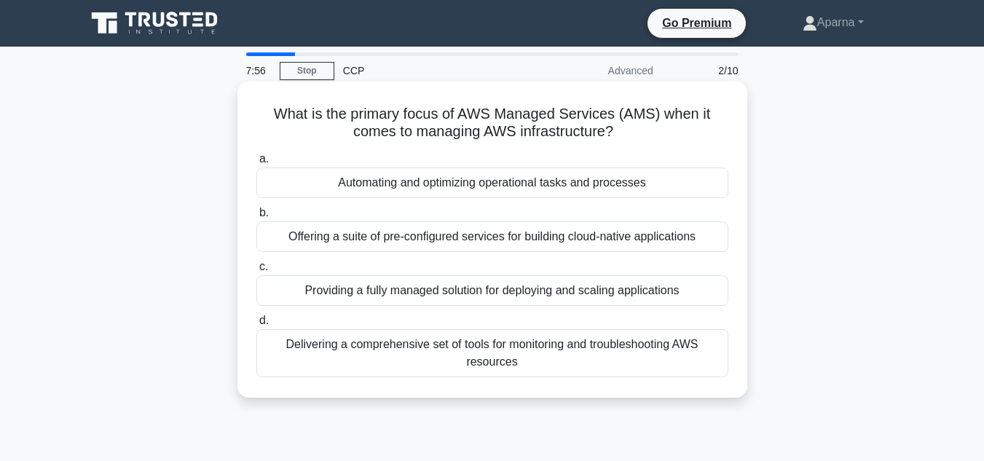
click at [492, 237] on div "Offering a suite of pre-configured services for building cloud-native applicati…" at bounding box center [492, 236] width 472 height 31
click at [256, 218] on input "b. Offering a suite of pre-configured services for building cloud-native applic…" at bounding box center [256, 212] width 0 height 9
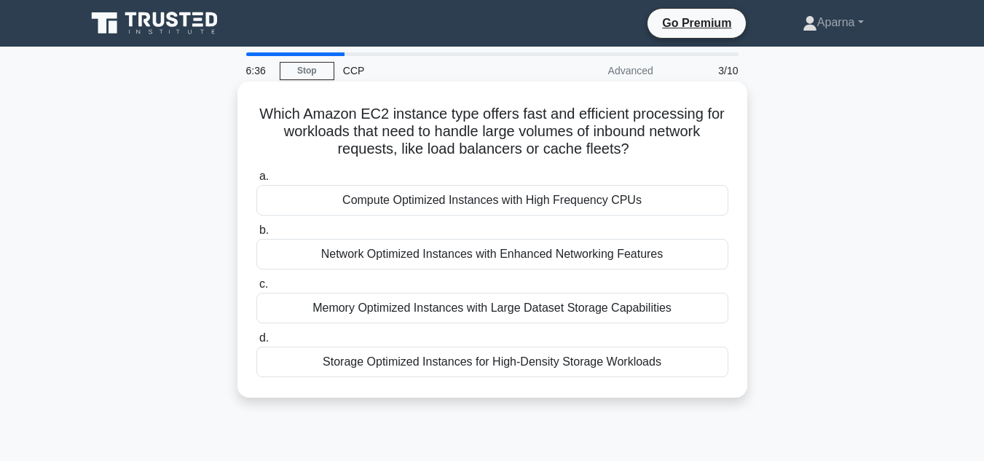
click at [507, 313] on div "Memory Optimized Instances with Large Dataset Storage Capabilities" at bounding box center [492, 308] width 472 height 31
click at [256, 289] on input "c. Memory Optimized Instances with Large Dataset Storage Capabilities" at bounding box center [256, 284] width 0 height 9
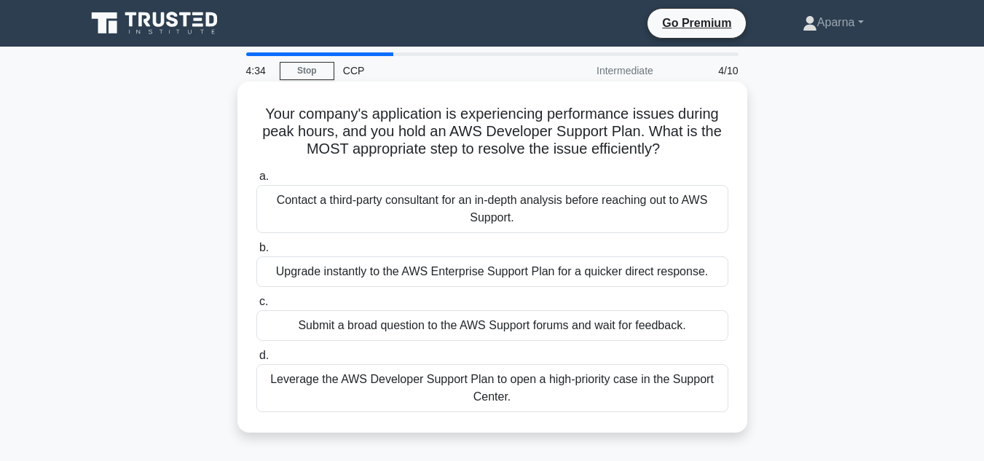
click at [559, 395] on div "Leverage the AWS Developer Support Plan to open a high-priority case in the Sup…" at bounding box center [492, 388] width 472 height 48
click at [256, 360] on input "d. Leverage the AWS Developer Support Plan to open a high-priority case in the …" at bounding box center [256, 355] width 0 height 9
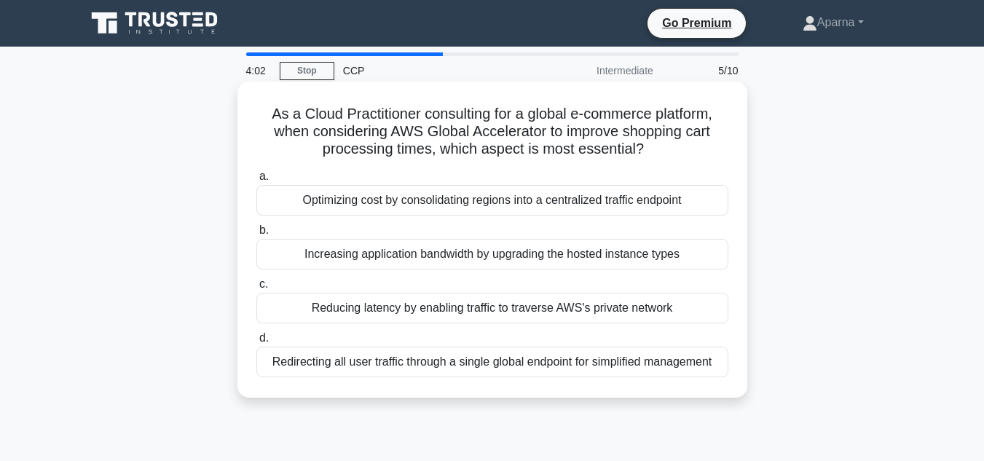
click at [486, 306] on div "Reducing latency by enabling traffic to traverse AWS's private network" at bounding box center [492, 308] width 472 height 31
click at [256, 289] on input "c. Reducing latency by enabling traffic to traverse AWS's private network" at bounding box center [256, 284] width 0 height 9
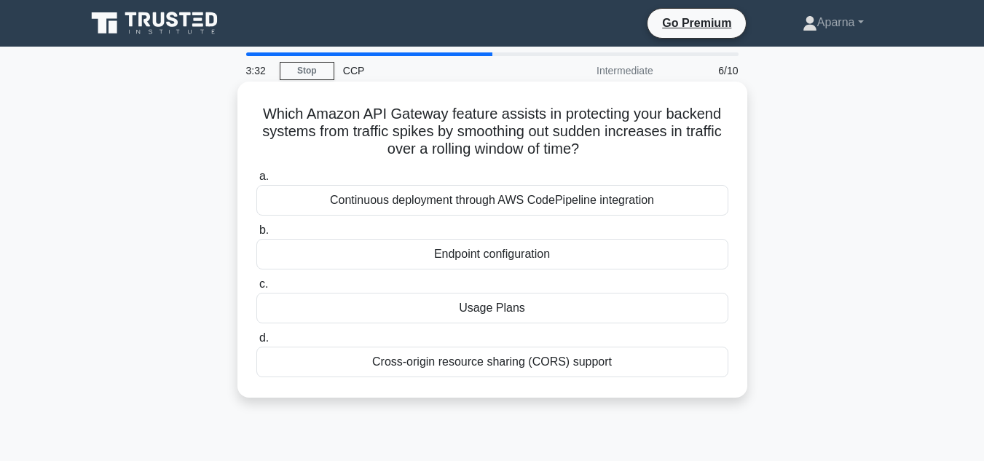
click at [525, 260] on div "Endpoint configuration" at bounding box center [492, 254] width 472 height 31
click at [256, 235] on input "b. Endpoint configuration" at bounding box center [256, 230] width 0 height 9
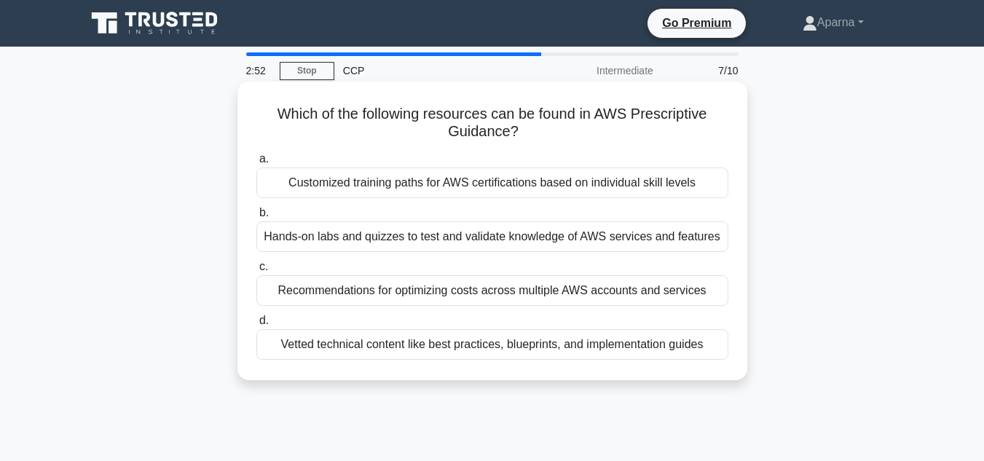
click at [456, 291] on div "Recommendations for optimizing costs across multiple AWS accounts and services" at bounding box center [492, 290] width 472 height 31
click at [256, 272] on input "c. Recommendations for optimizing costs across multiple AWS accounts and servic…" at bounding box center [256, 266] width 0 height 9
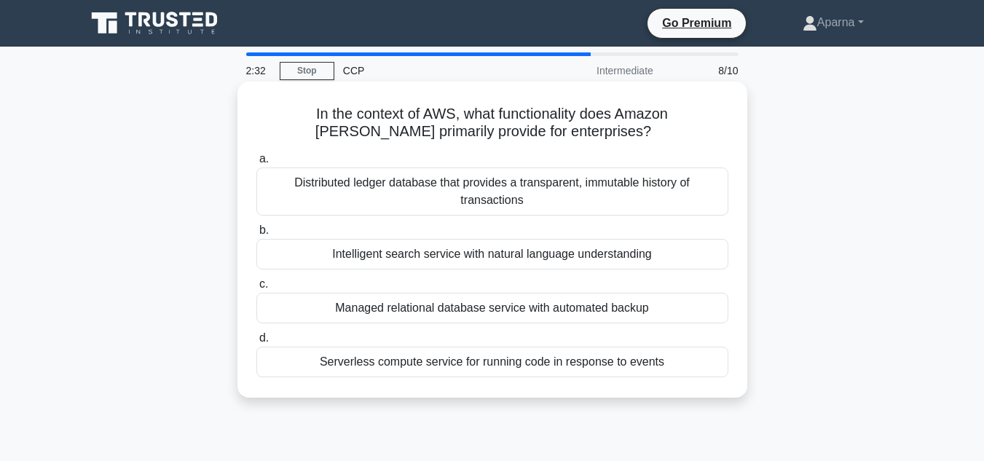
click at [430, 190] on div "Distributed ledger database that provides a transparent, immutable history of t…" at bounding box center [492, 191] width 472 height 48
click at [256, 164] on input "a. Distributed ledger database that provides a transparent, immutable history o…" at bounding box center [256, 158] width 0 height 9
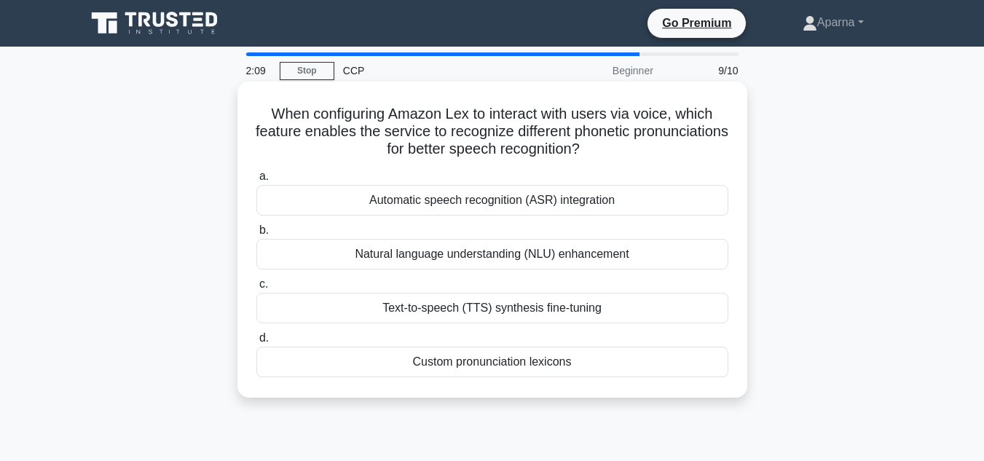
click at [472, 257] on div "Natural language understanding (NLU) enhancement" at bounding box center [492, 254] width 472 height 31
click at [256, 235] on input "b. Natural language understanding (NLU) enhancement" at bounding box center [256, 230] width 0 height 9
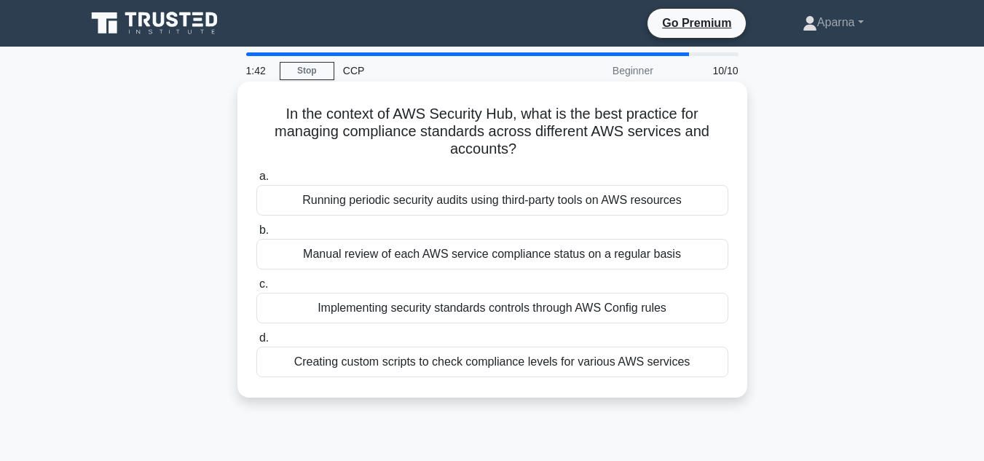
click at [543, 299] on div "Implementing security standards controls through AWS Config rules" at bounding box center [492, 308] width 472 height 31
click at [256, 289] on input "c. Implementing security standards controls through AWS Config rules" at bounding box center [256, 284] width 0 height 9
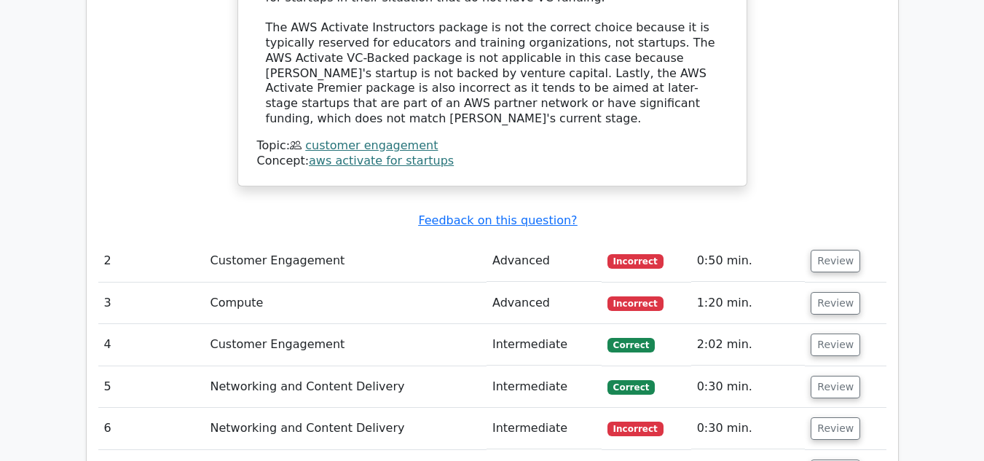
scroll to position [1748, 0]
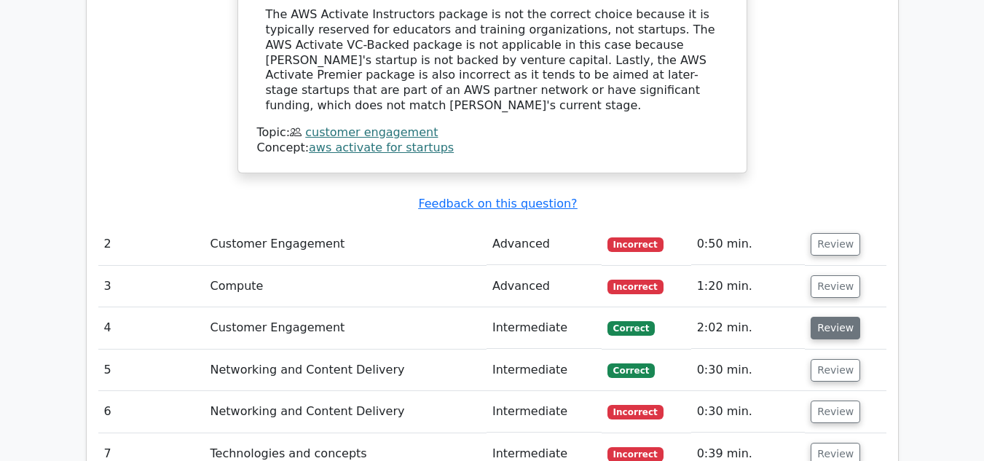
click at [813, 317] on button "Review" at bounding box center [835, 328] width 50 height 23
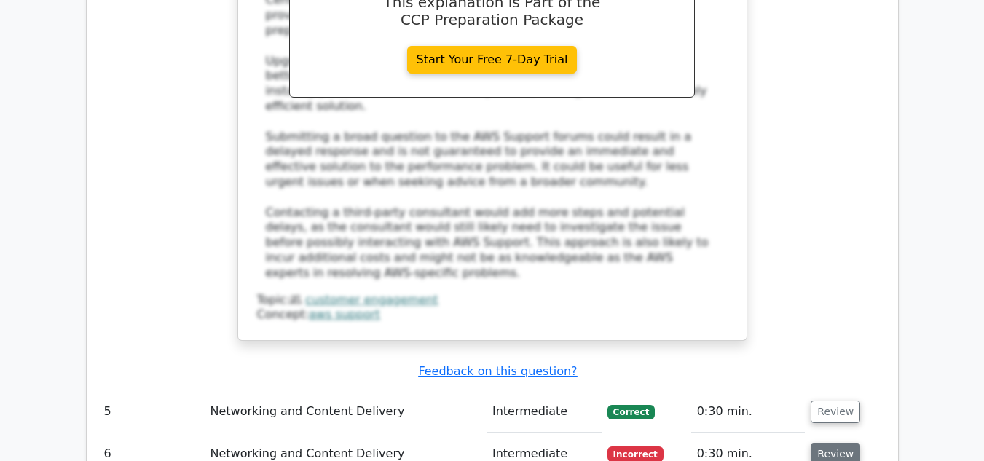
scroll to position [2549, 0]
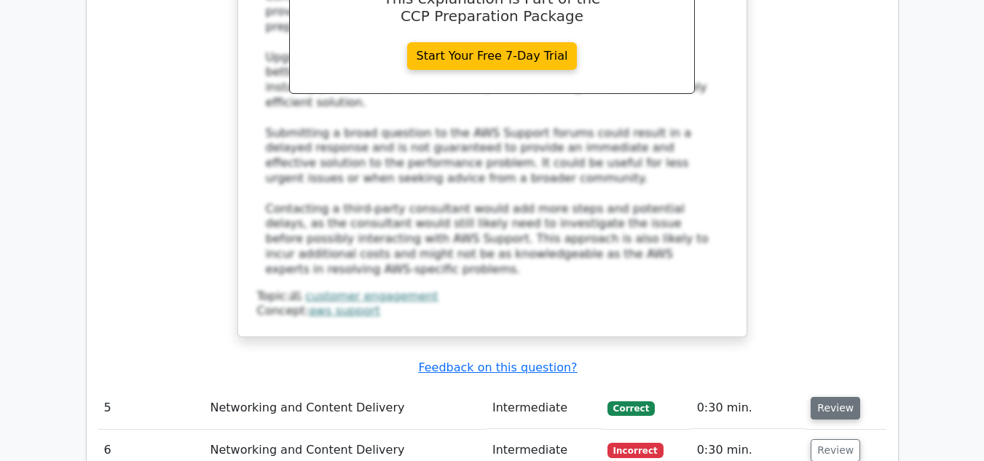
click at [829, 397] on button "Review" at bounding box center [835, 408] width 50 height 23
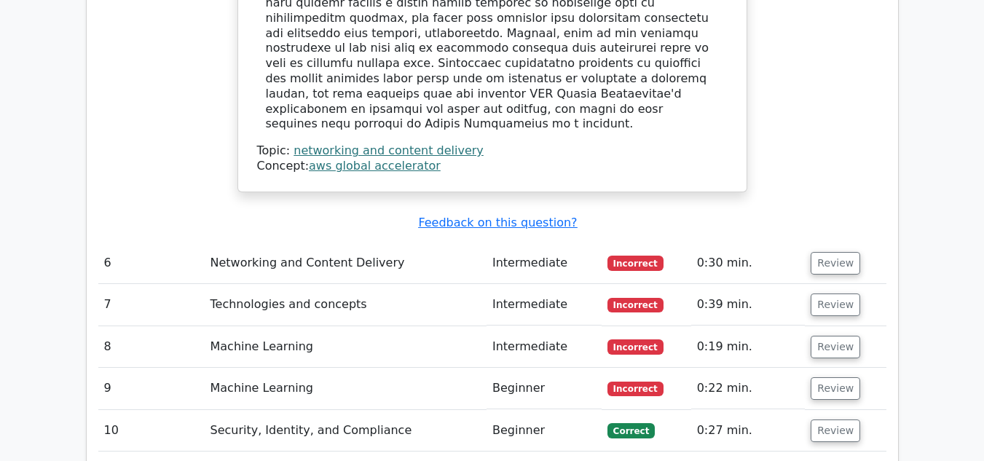
scroll to position [3495, 0]
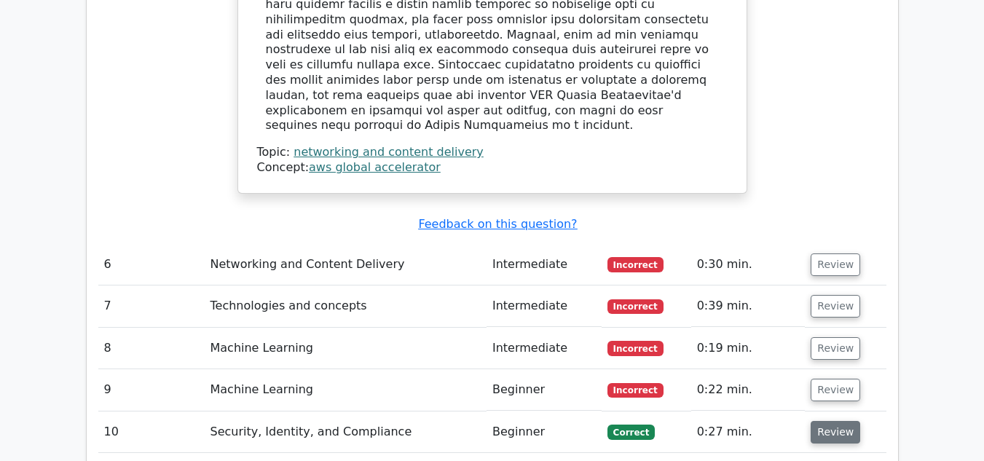
click at [845, 421] on button "Review" at bounding box center [835, 432] width 50 height 23
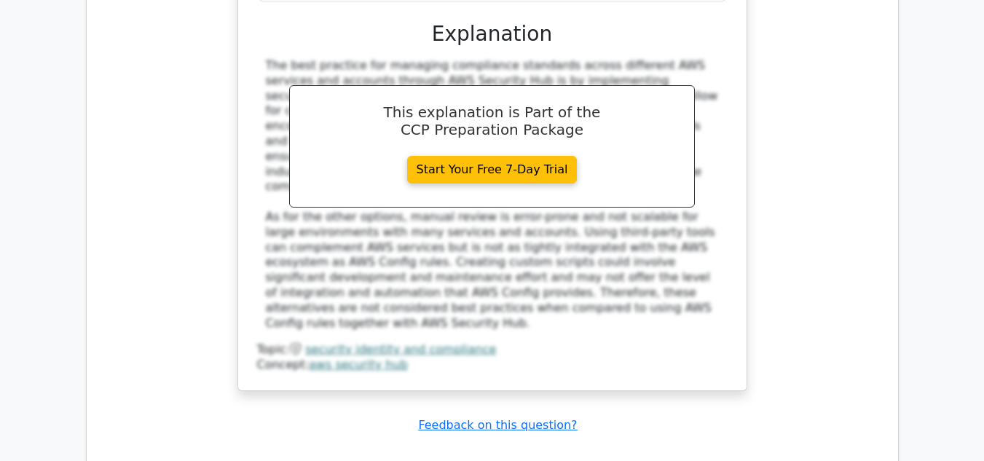
scroll to position [4224, 0]
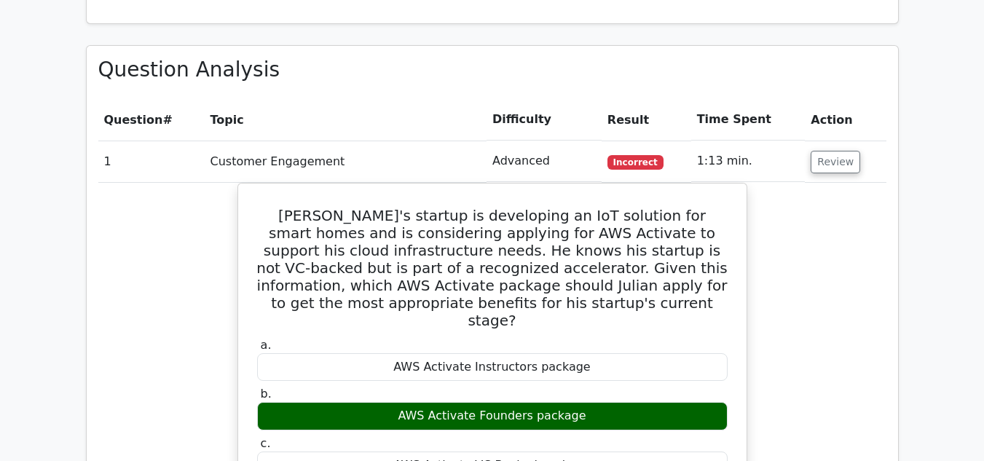
scroll to position [1092, 0]
